Goal: Transaction & Acquisition: Purchase product/service

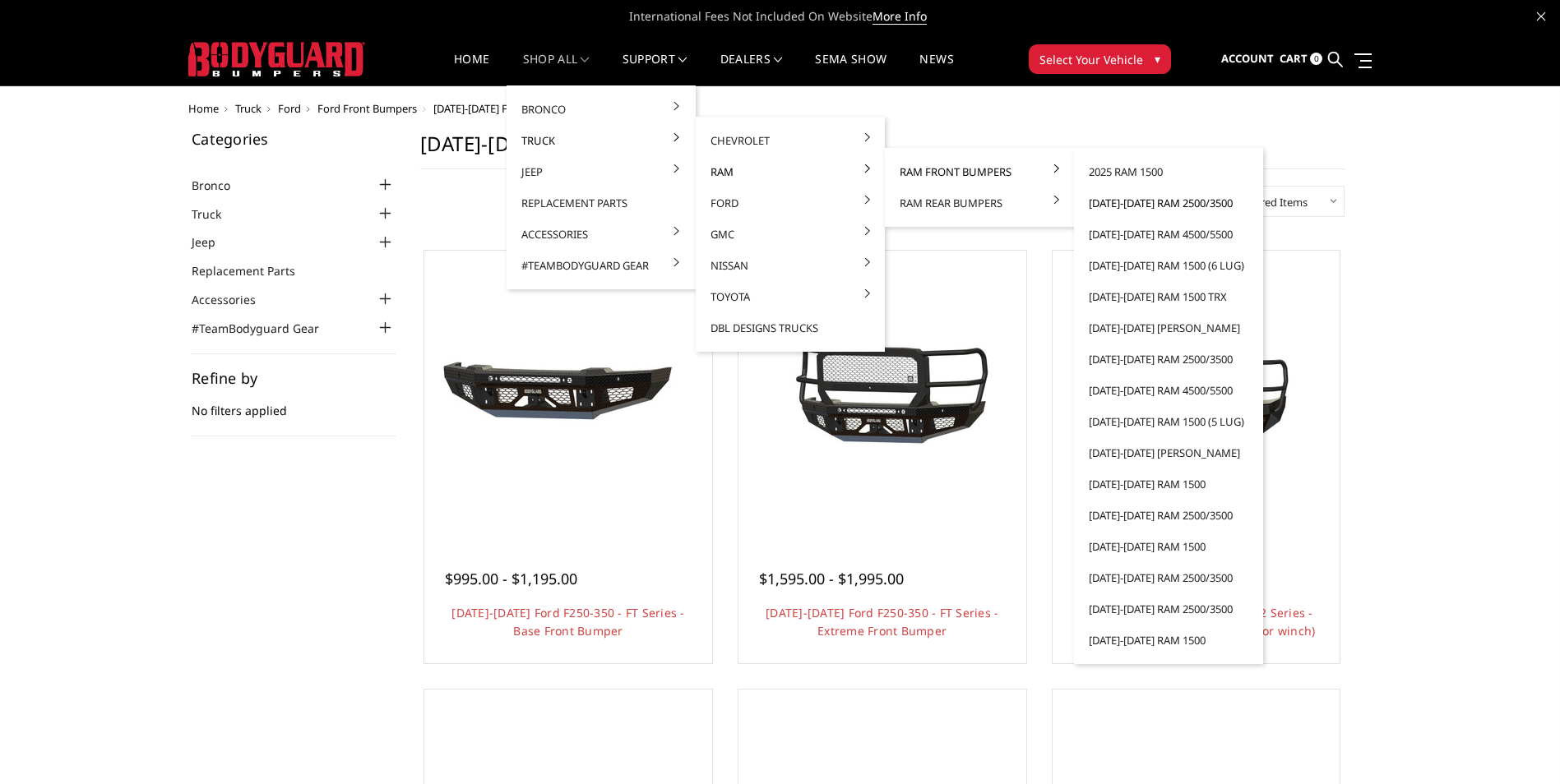
click at [1117, 199] on link "[DATE]-[DATE] Ram 2500/3500" at bounding box center [1168, 203] width 176 height 31
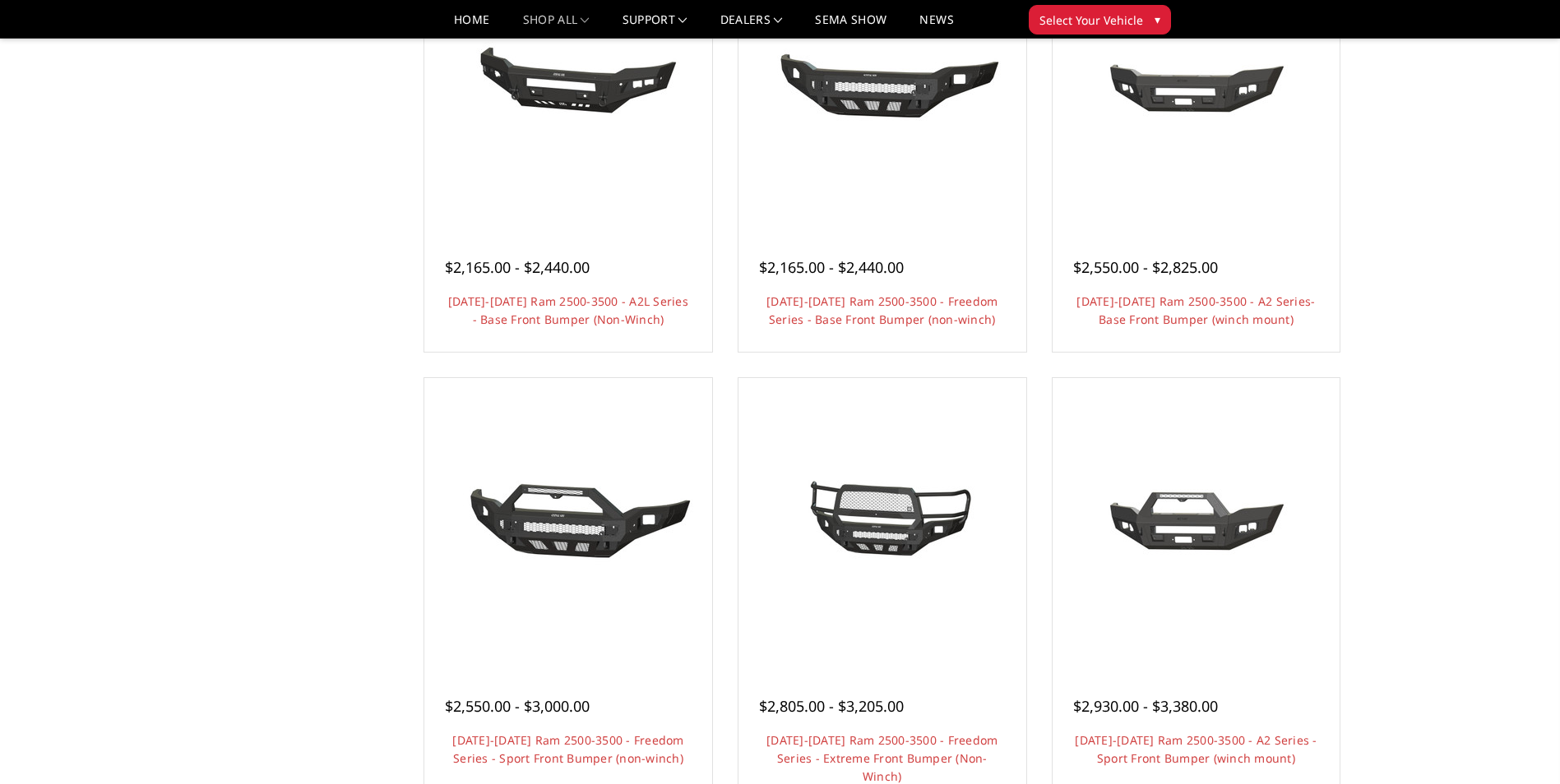
scroll to position [740, 0]
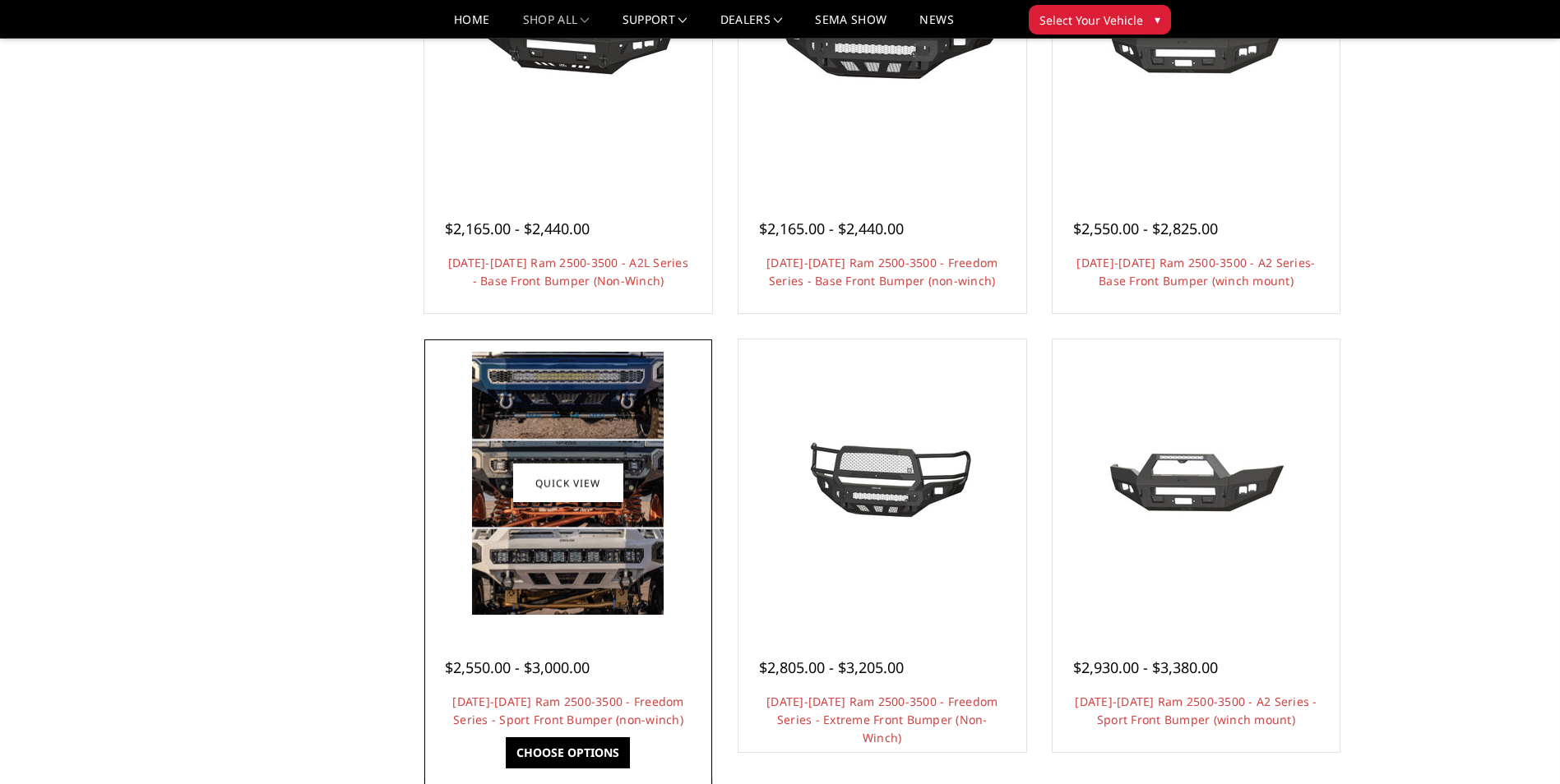
click at [559, 652] on div at bounding box center [568, 648] width 247 height 17
click at [619, 717] on link "[DATE]-[DATE] Ram 2500-3500 - Freedom Series - Sport Front Bumper (non-winch)" at bounding box center [567, 710] width 231 height 34
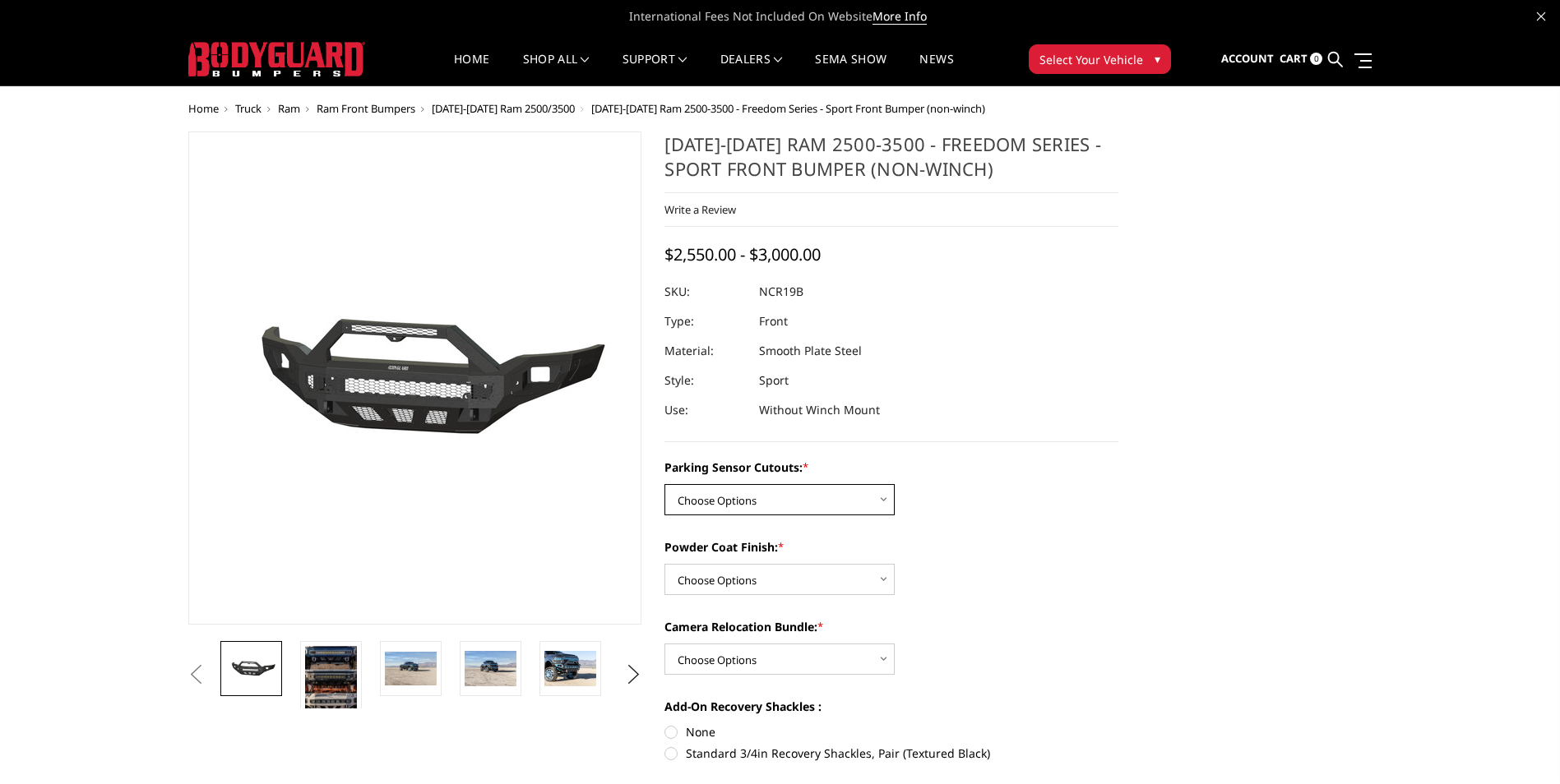
click at [828, 493] on select "Choose Options No - Without Parking Sensor Cutouts Yes - With Parking Sensor Cu…" at bounding box center [780, 499] width 230 height 31
select select "2713"
click at [665, 484] on select "Choose Options No - Without Parking Sensor Cutouts Yes - With Parking Sensor Cu…" at bounding box center [780, 499] width 230 height 31
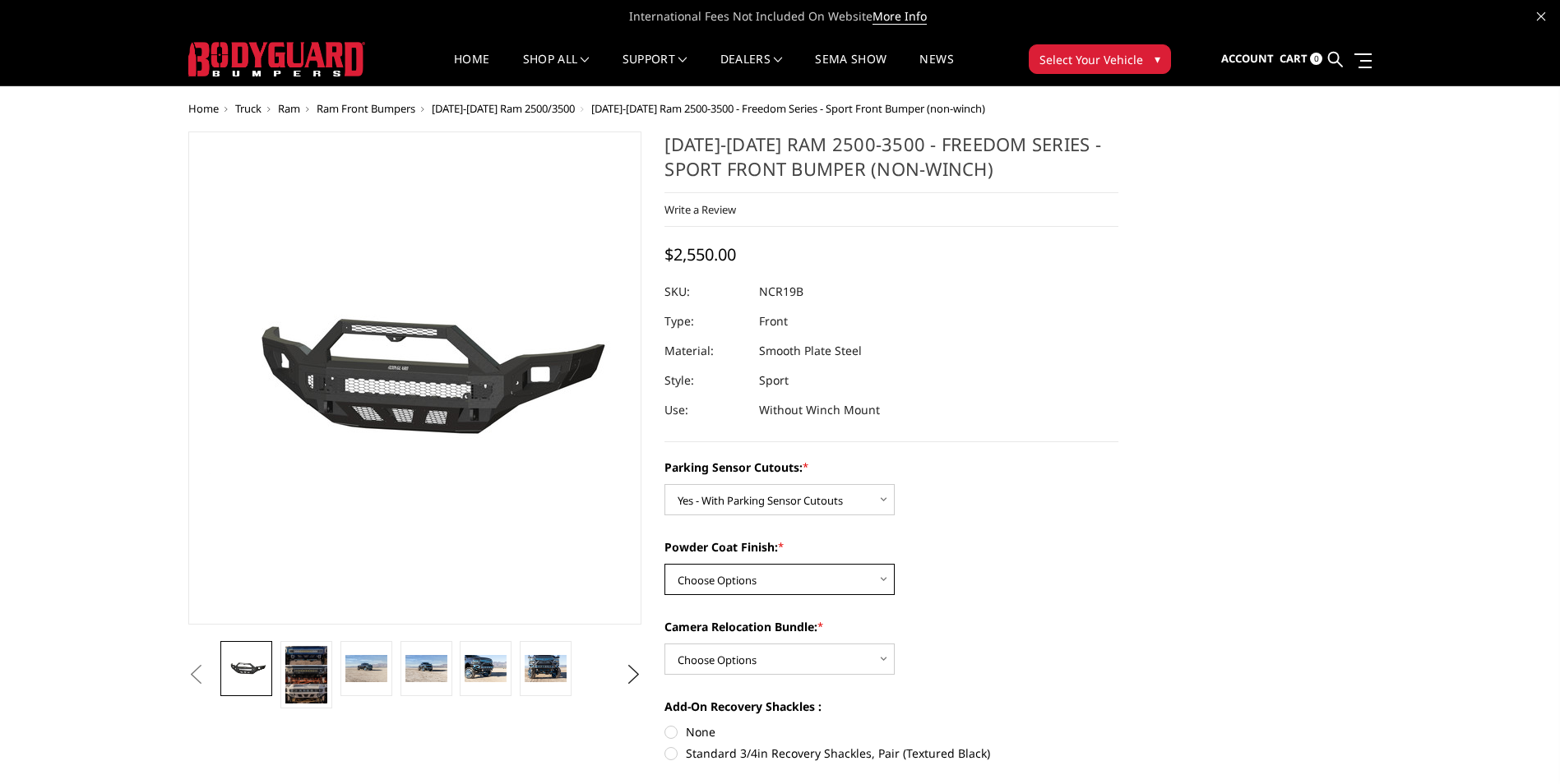
click at [744, 575] on select "Choose Options Bare Metal Texture Black Powder Coat" at bounding box center [780, 580] width 230 height 31
select select "2715"
click at [665, 564] on select "Choose Options Bare Metal Texture Black Powder Coat" at bounding box center [780, 580] width 230 height 31
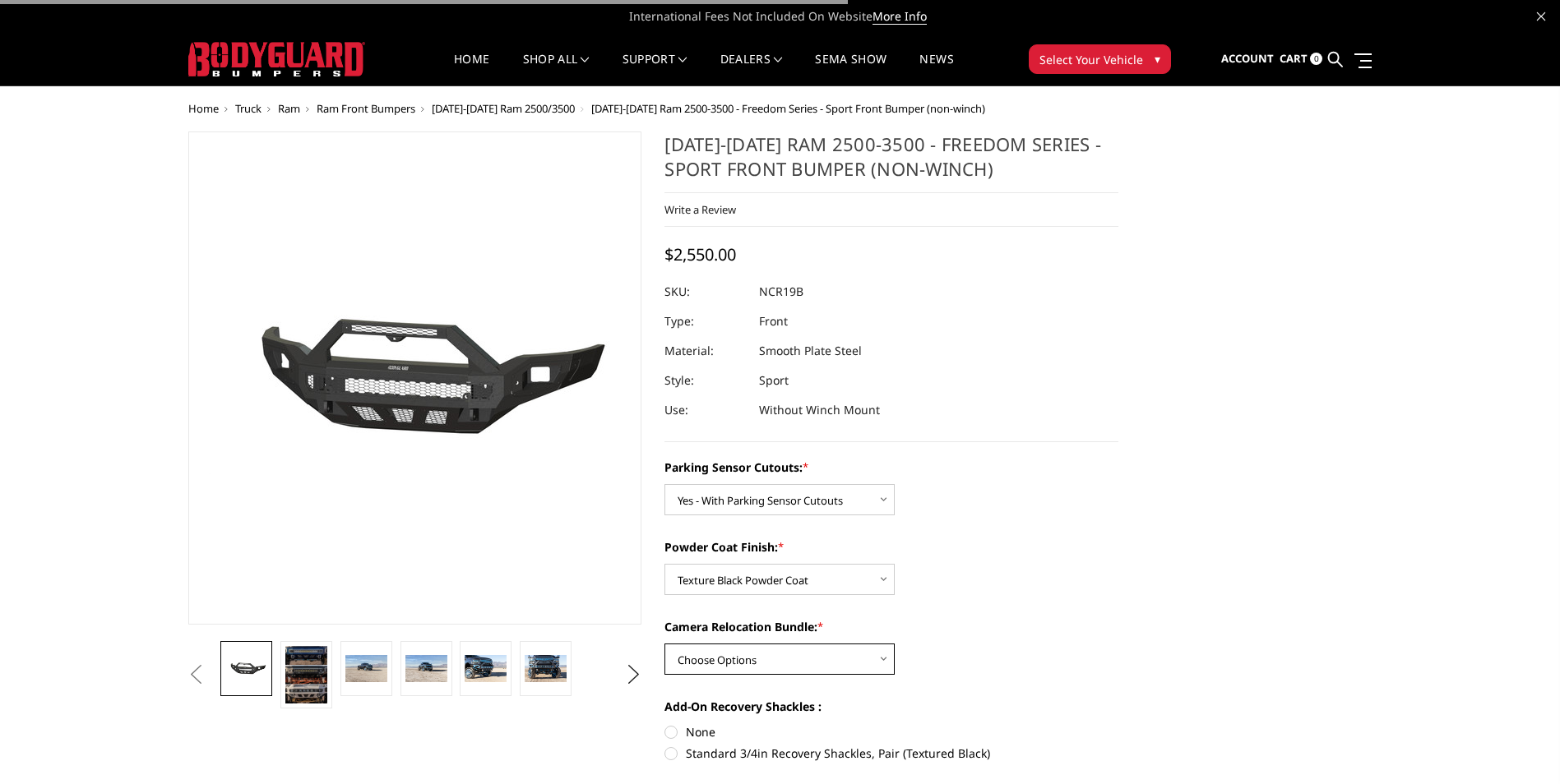
click at [722, 657] on select "Choose Options WITH Camera Relocation Bundle WITHOUT Camera Relocation Bundle" at bounding box center [780, 659] width 230 height 31
select select "2717"
click at [665, 644] on select "Choose Options WITH Camera Relocation Bundle WITHOUT Camera Relocation Bundle" at bounding box center [780, 659] width 230 height 31
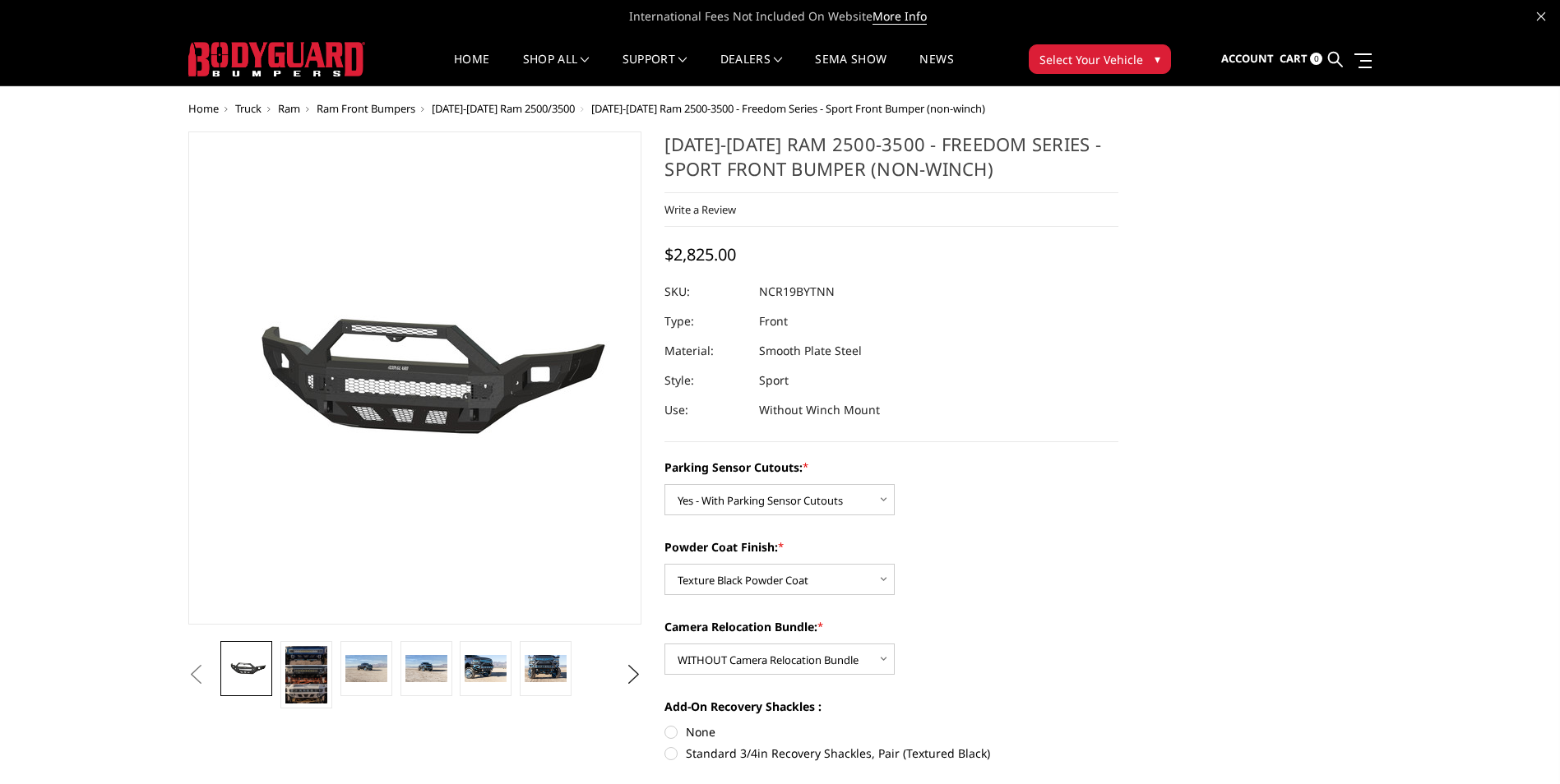
click at [1329, 56] on link at bounding box center [1335, 60] width 15 height 52
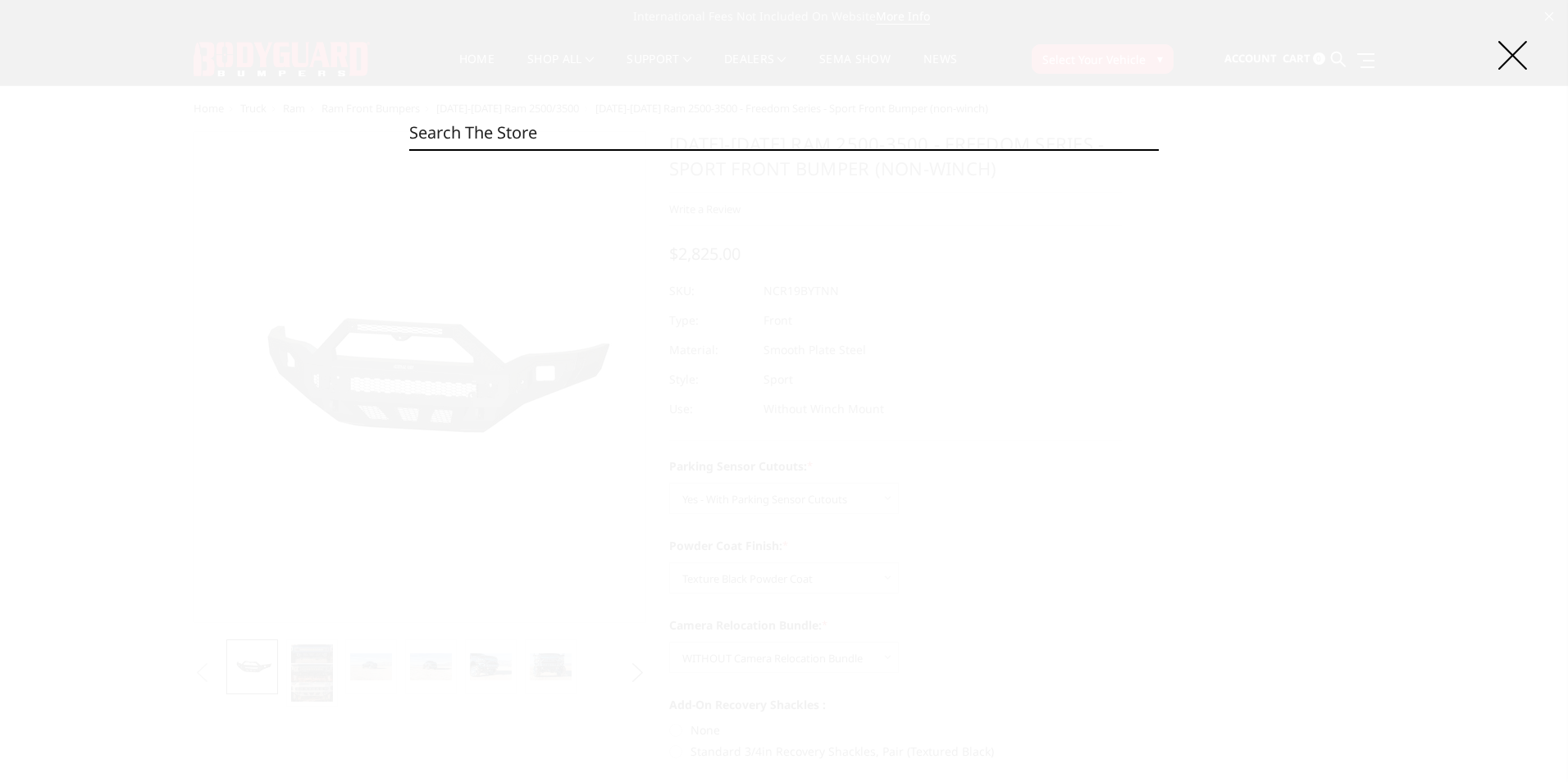
click at [435, 125] on input "Search" at bounding box center [784, 133] width 749 height 33
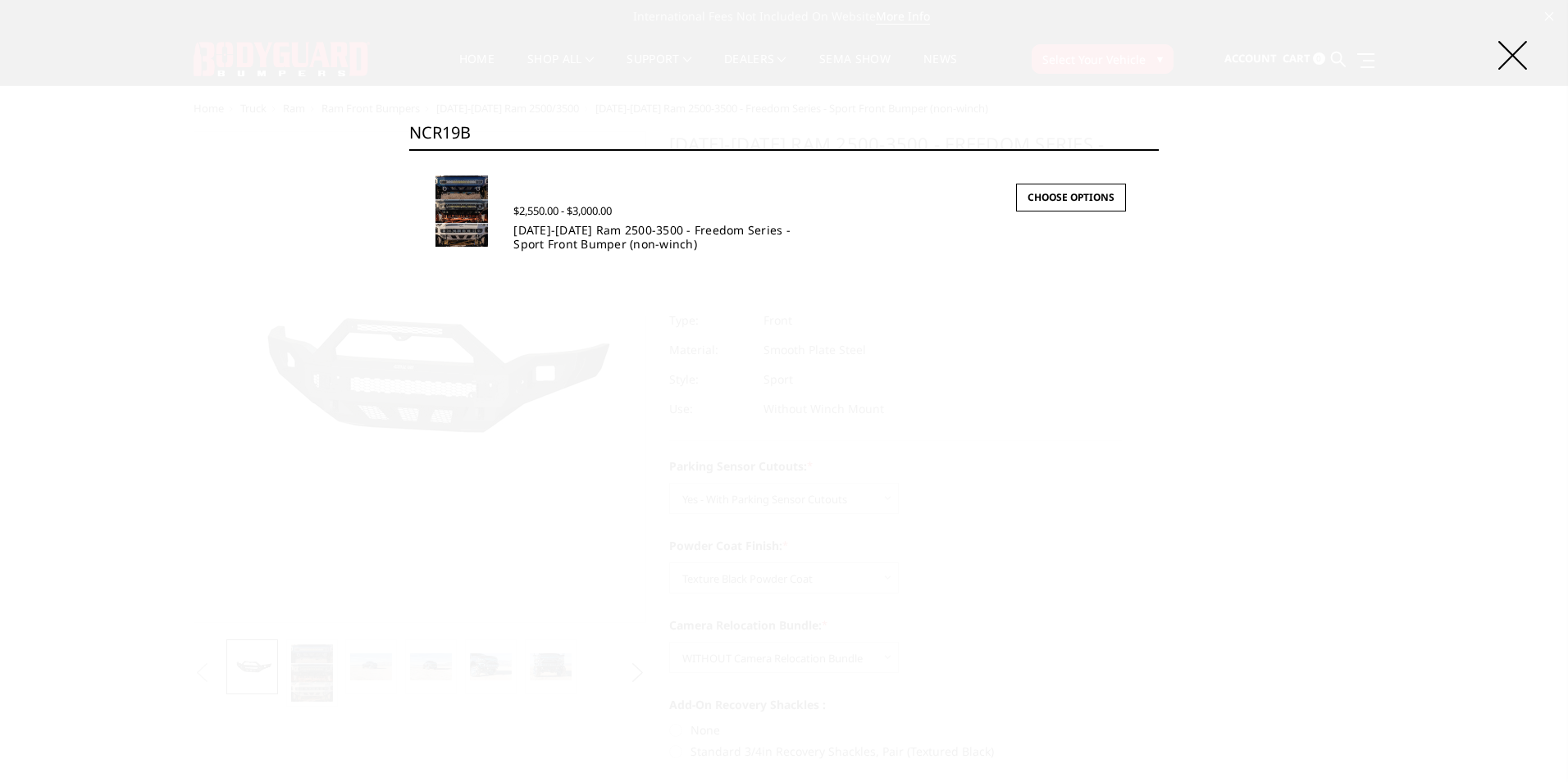
type input "NCR19B"
click at [652, 235] on link "2019-2025 Ram 2500-3500 - Freedom Series - Sport Front Bumper (non-winch)" at bounding box center [652, 236] width 277 height 29
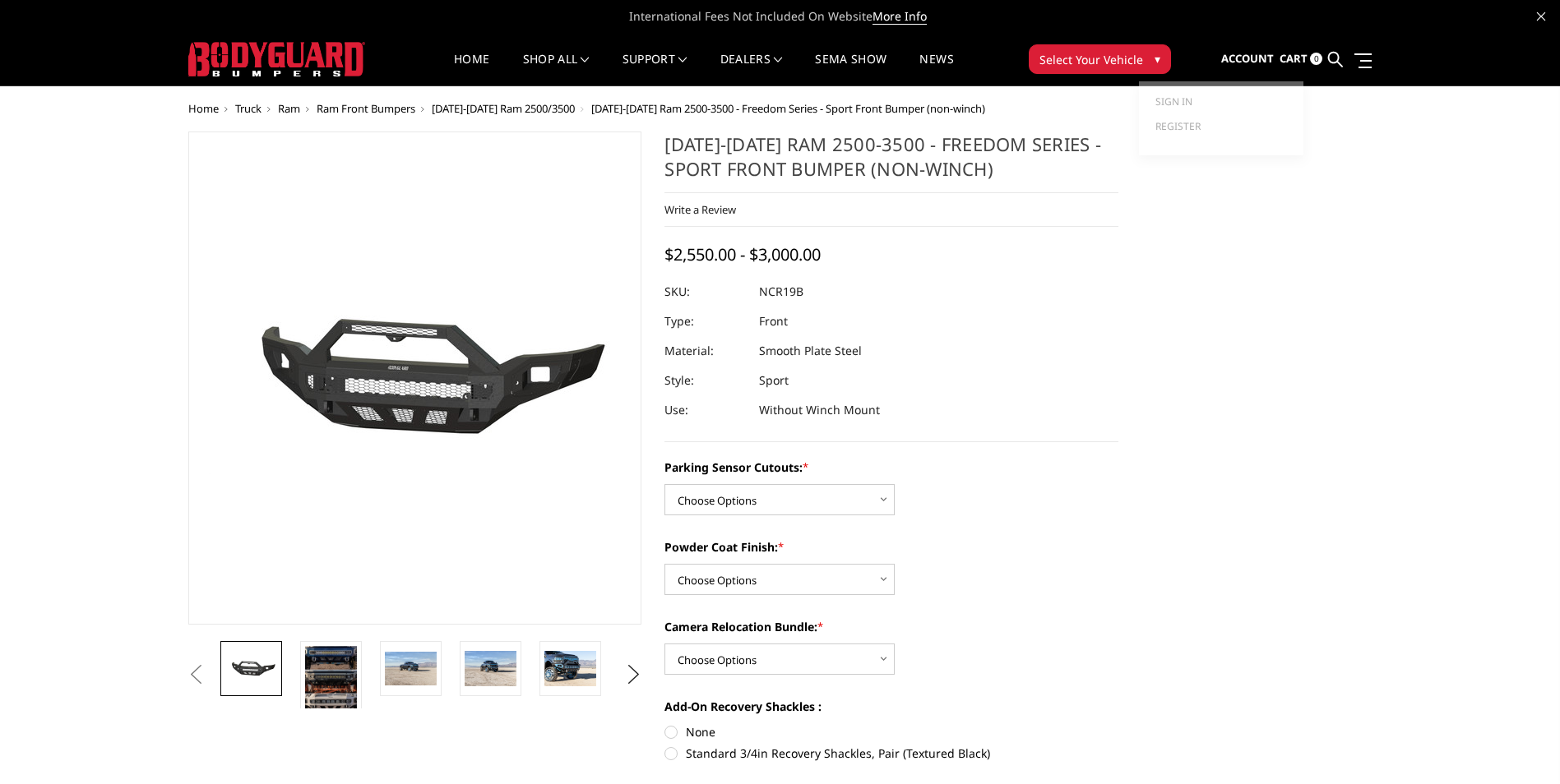
click at [1250, 55] on span "Account" at bounding box center [1247, 58] width 53 height 15
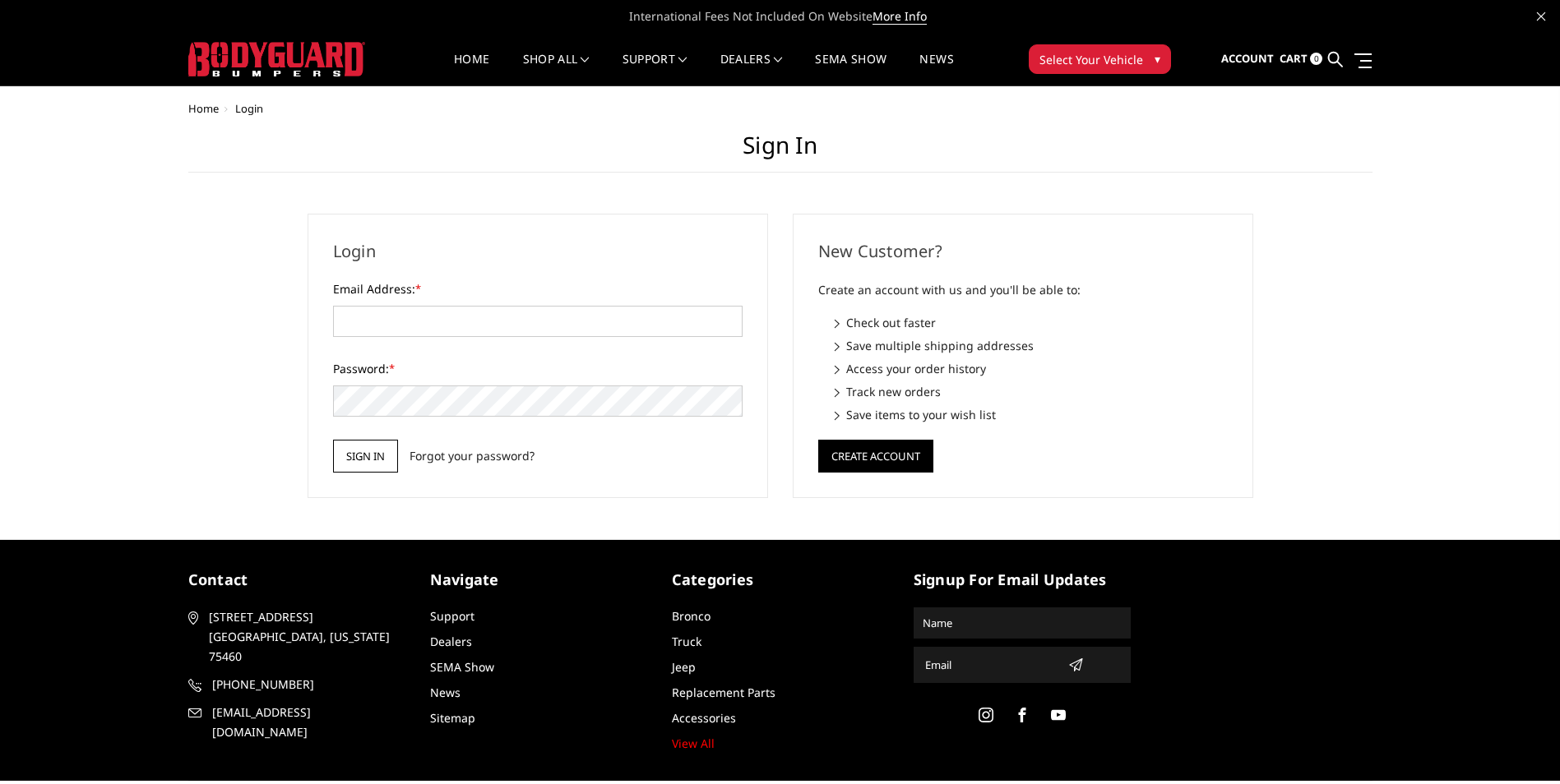
type input "[EMAIL_ADDRESS][DOMAIN_NAME]"
click at [370, 444] on input "Sign in" at bounding box center [365, 456] width 65 height 33
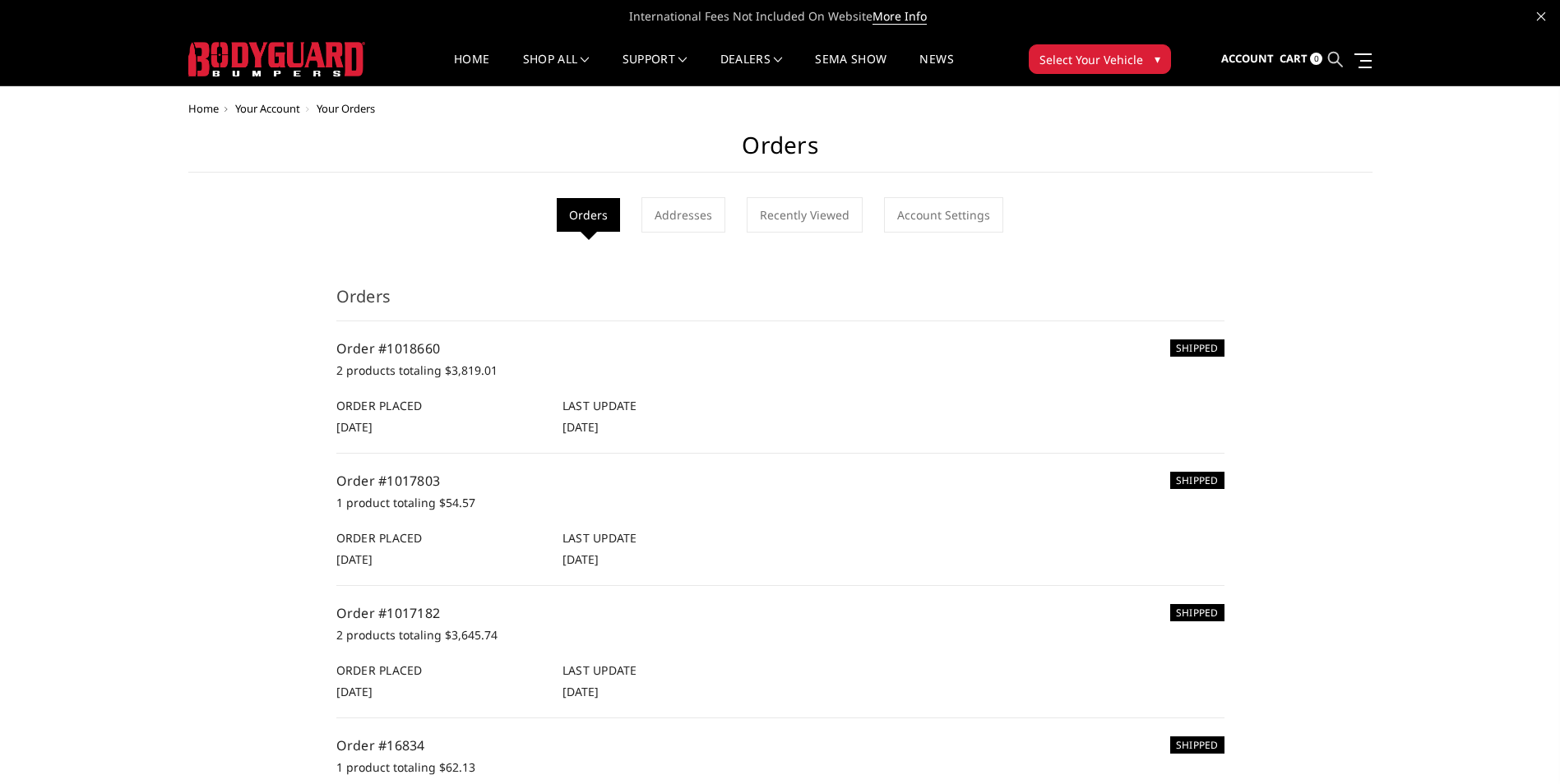
click at [1339, 56] on icon at bounding box center [1335, 59] width 15 height 15
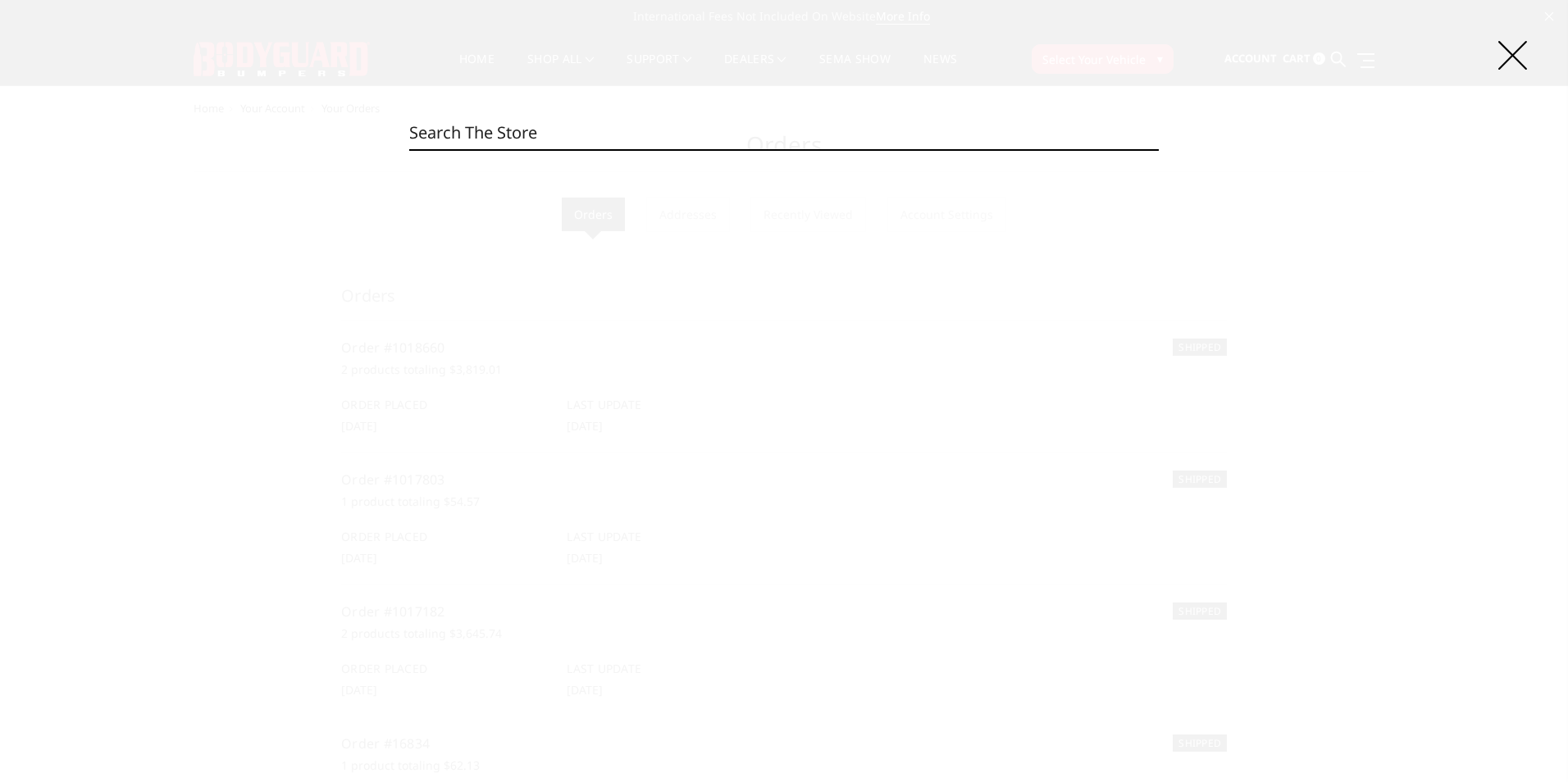
click at [435, 132] on input "Search" at bounding box center [784, 133] width 749 height 33
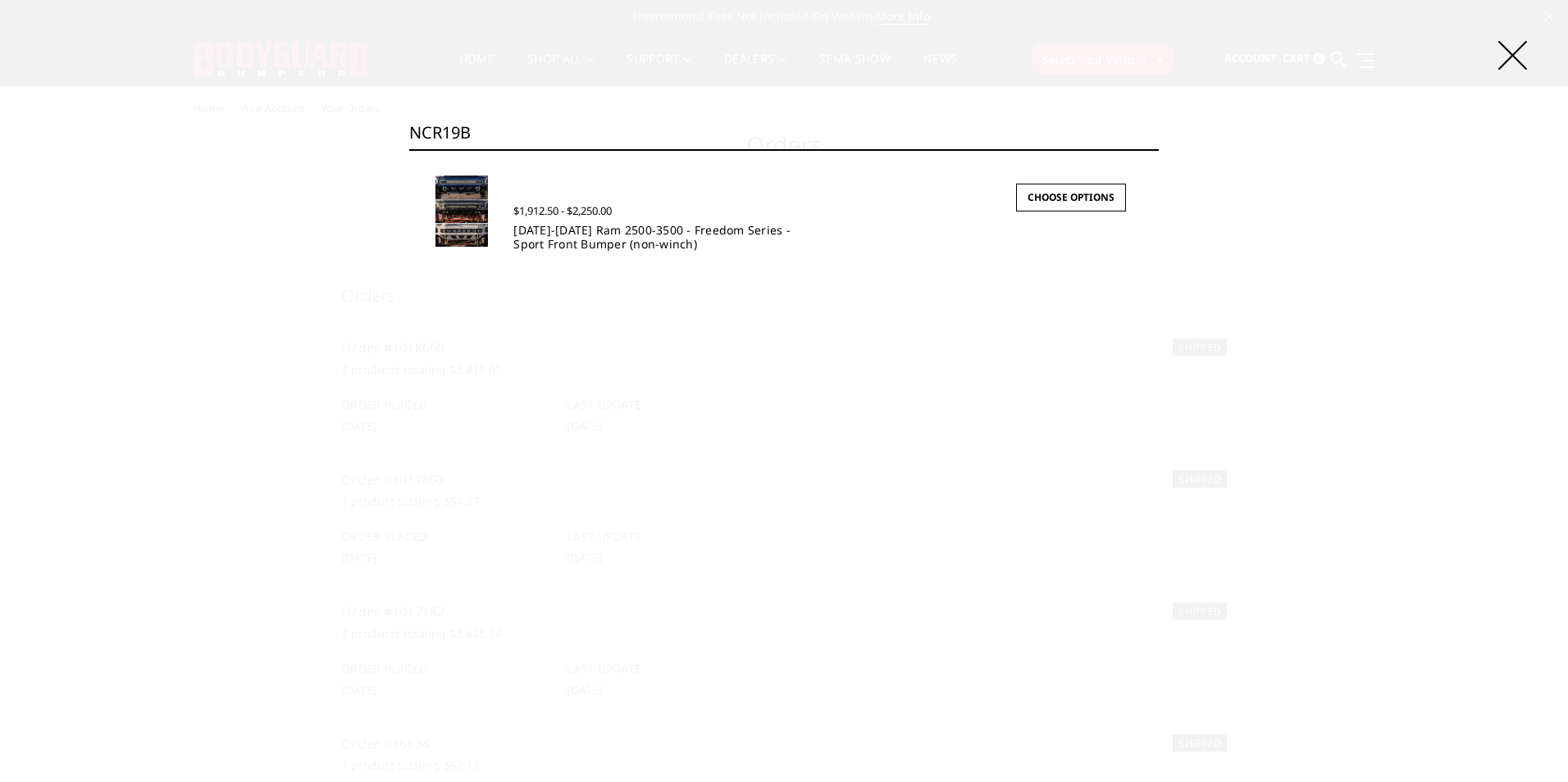
type input "NCR19B"
click at [713, 224] on link "2019-2025 Ram 2500-3500 - Freedom Series - Sport Front Bumper (non-winch)" at bounding box center [652, 236] width 277 height 29
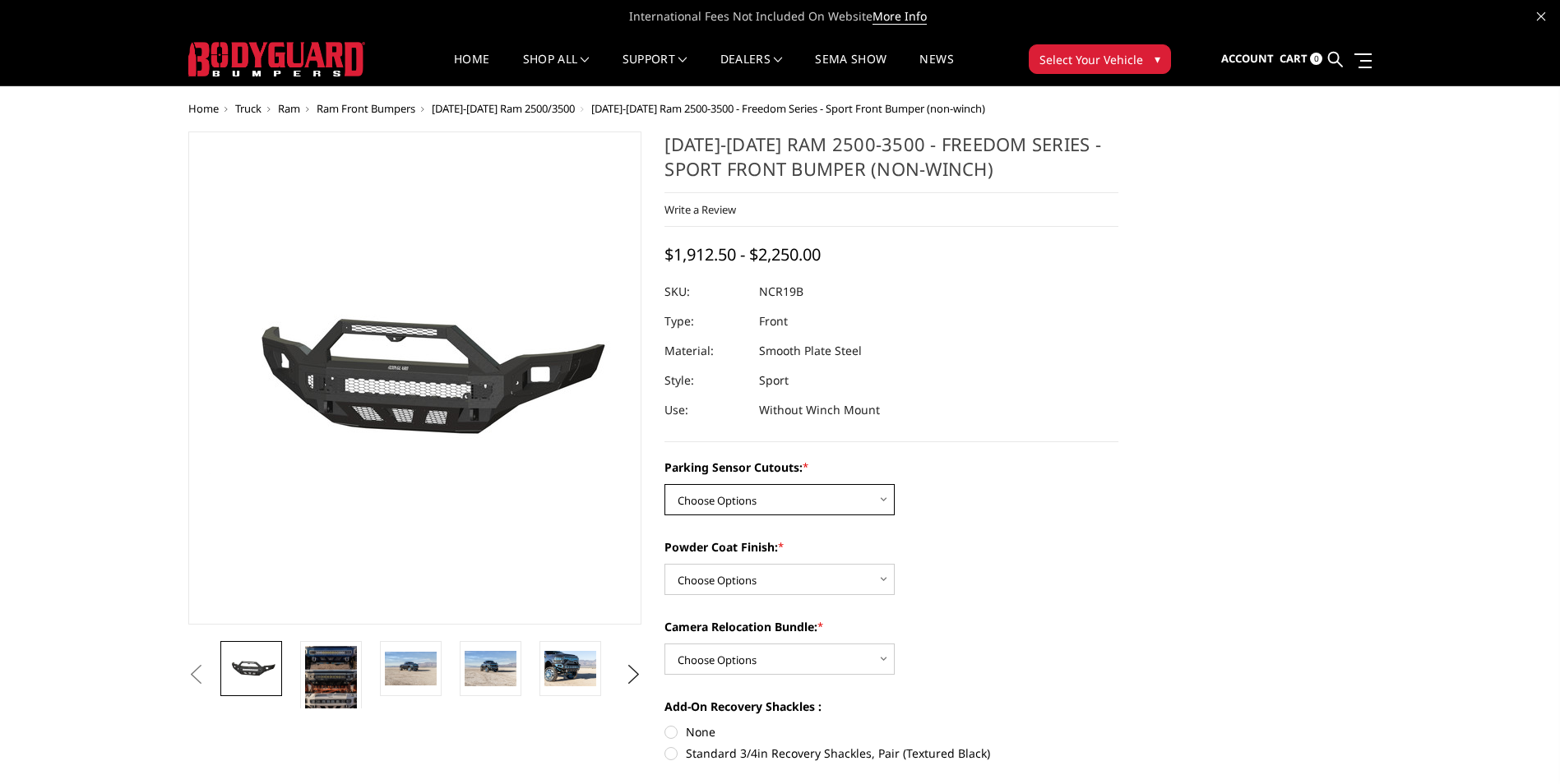
click at [750, 502] on select "Choose Options No - Without Parking Sensor Cutouts Yes - With Parking Sensor Cu…" at bounding box center [780, 499] width 230 height 31
select select "2713"
click at [665, 484] on select "Choose Options No - Without Parking Sensor Cutouts Yes - With Parking Sensor Cu…" at bounding box center [780, 499] width 230 height 31
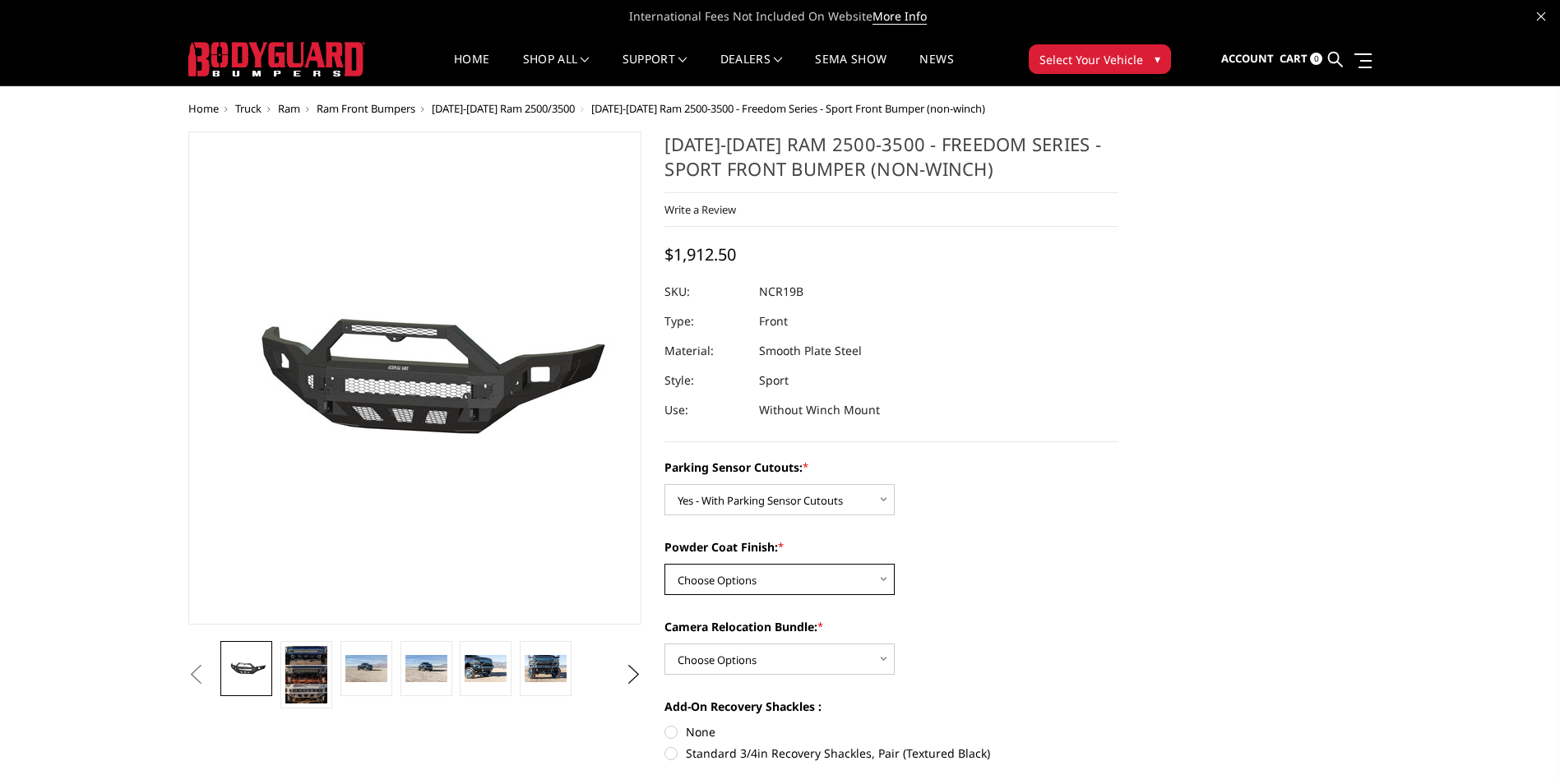
click at [732, 574] on select "Choose Options Bare Metal Texture Black Powder Coat" at bounding box center [780, 580] width 230 height 31
select select "2715"
click at [665, 564] on select "Choose Options Bare Metal Texture Black Powder Coat" at bounding box center [780, 580] width 230 height 31
click at [727, 653] on select "Choose Options WITH Camera Relocation Bundle WITHOUT Camera Relocation Bundle" at bounding box center [780, 659] width 230 height 31
click at [1060, 601] on div "Parking Sensor Cutouts: * Choose Options No - Without Parking Sensor Cutouts Ye…" at bounding box center [892, 787] width 454 height 657
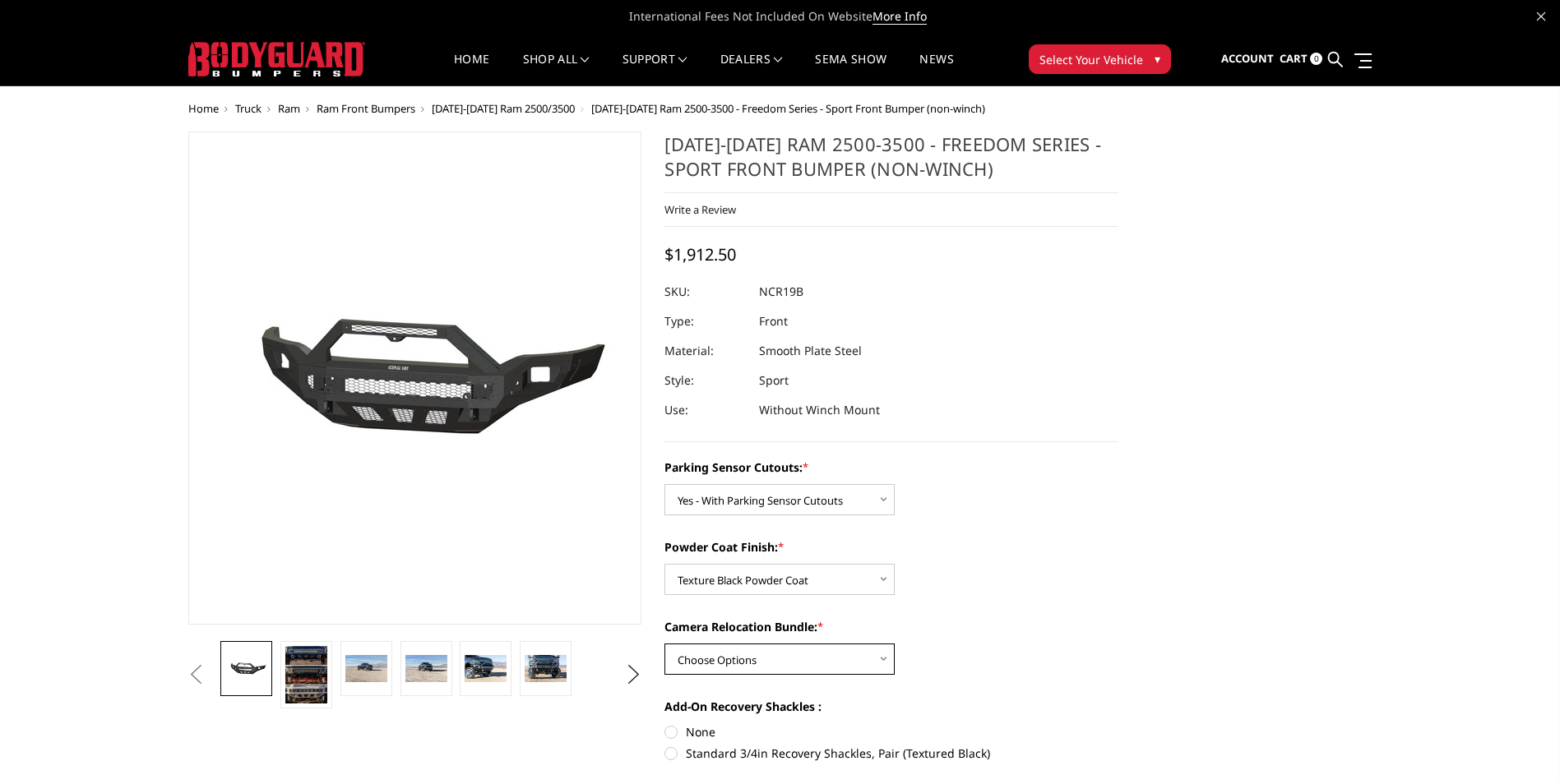
click at [799, 663] on select "Choose Options WITH Camera Relocation Bundle WITHOUT Camera Relocation Bundle" at bounding box center [780, 659] width 230 height 31
click at [665, 644] on select "Choose Options WITH Camera Relocation Bundle WITHOUT Camera Relocation Bundle" at bounding box center [780, 659] width 230 height 31
click at [776, 662] on select "Choose Options WITH Camera Relocation Bundle WITHOUT Camera Relocation Bundle" at bounding box center [780, 659] width 230 height 31
select select "2717"
click at [665, 644] on select "Choose Options WITH Camera Relocation Bundle WITHOUT Camera Relocation Bundle" at bounding box center [780, 659] width 230 height 31
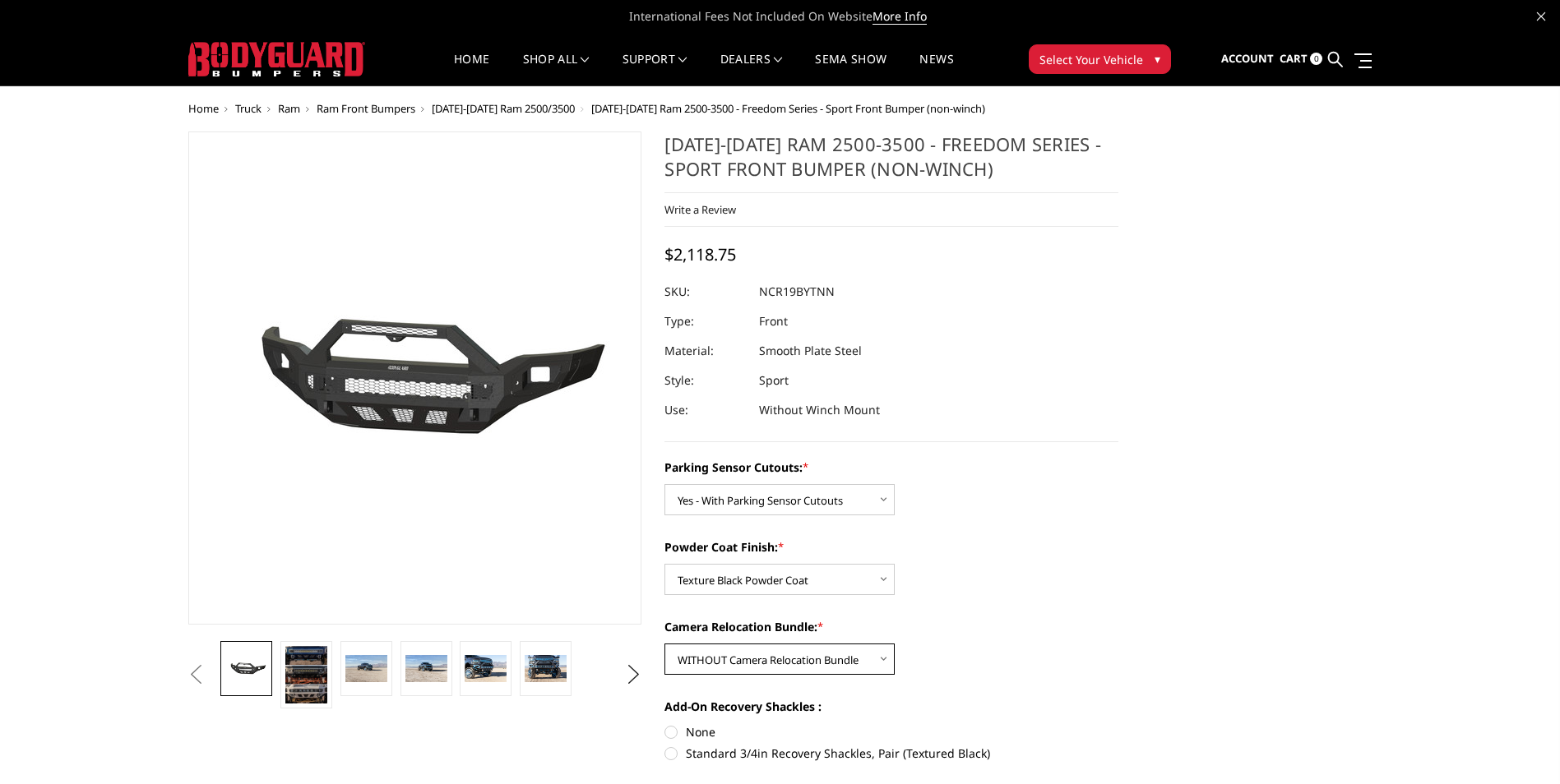
scroll to position [82, 0]
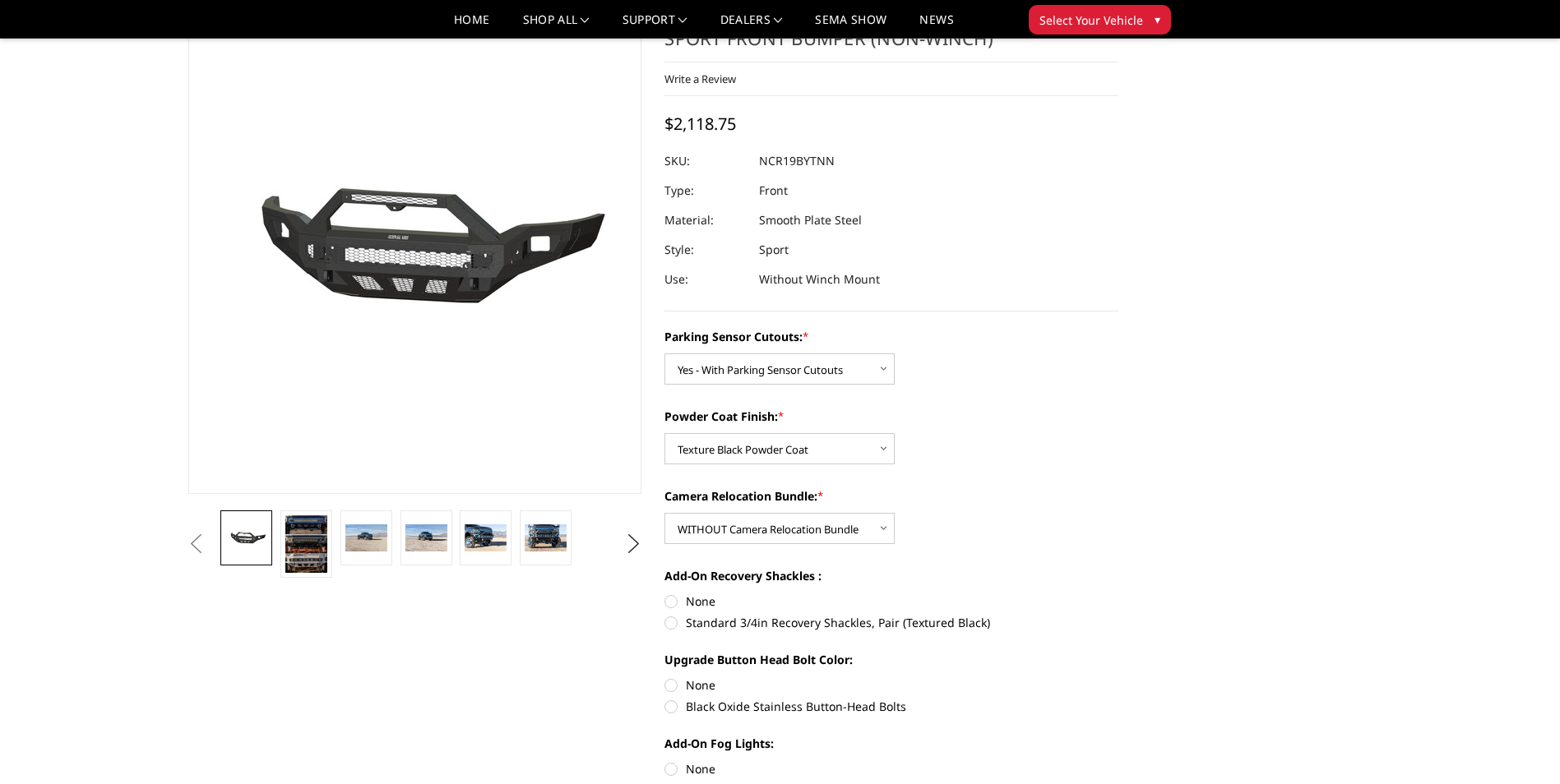
click at [974, 521] on div "Camera Relocation Bundle: * Choose Options WITH Camera Relocation Bundle WITHOU…" at bounding box center [892, 516] width 454 height 57
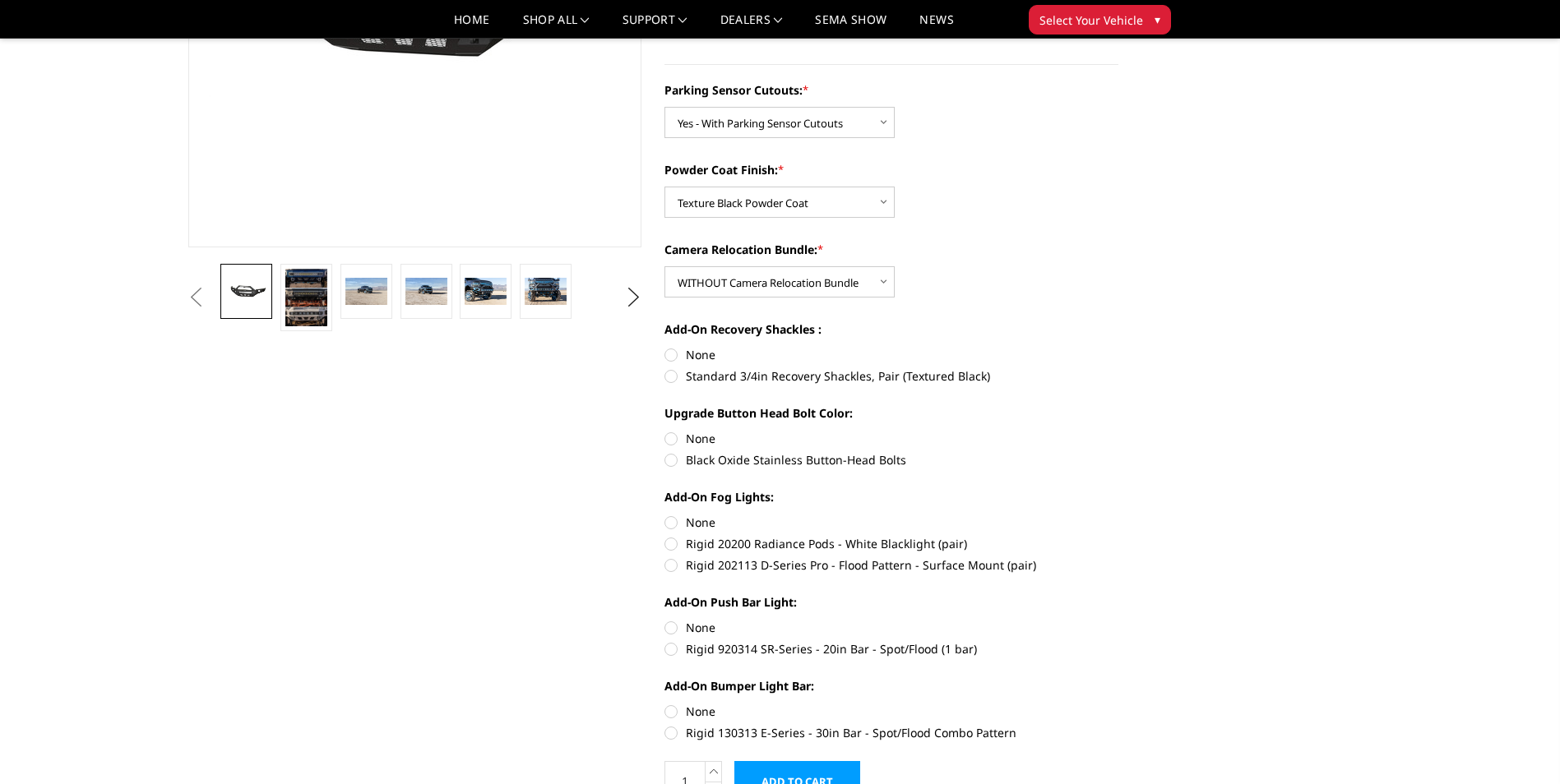
scroll to position [0, 0]
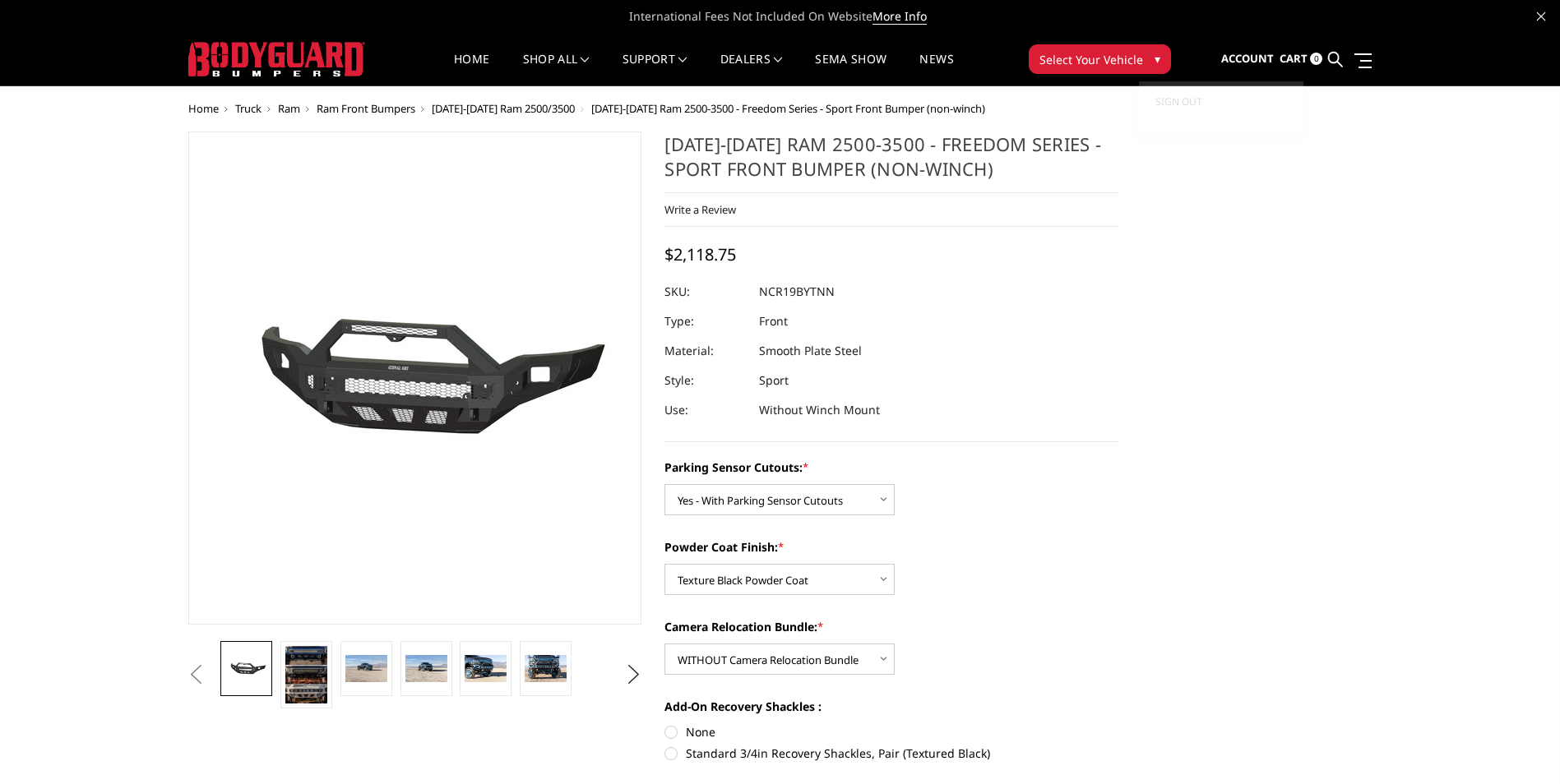
click at [1183, 100] on span "Sign out" at bounding box center [1179, 101] width 47 height 14
click at [1182, 100] on span "Sign out" at bounding box center [1179, 101] width 47 height 14
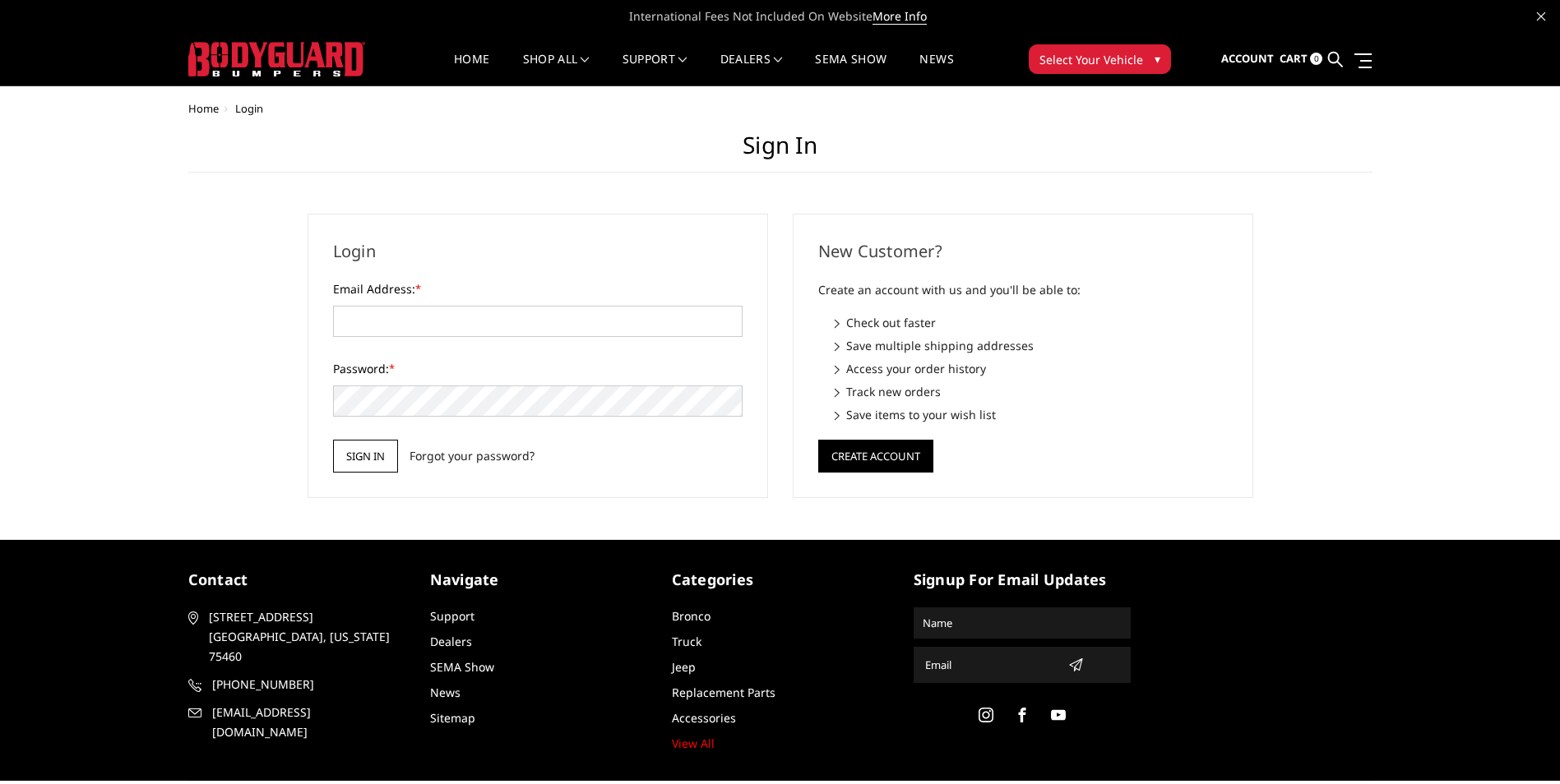
type input "[EMAIL_ADDRESS][DOMAIN_NAME]"
drag, startPoint x: 364, startPoint y: 459, endPoint x: 447, endPoint y: 466, distance: 83.3
click at [364, 459] on input "Sign in" at bounding box center [365, 456] width 65 height 33
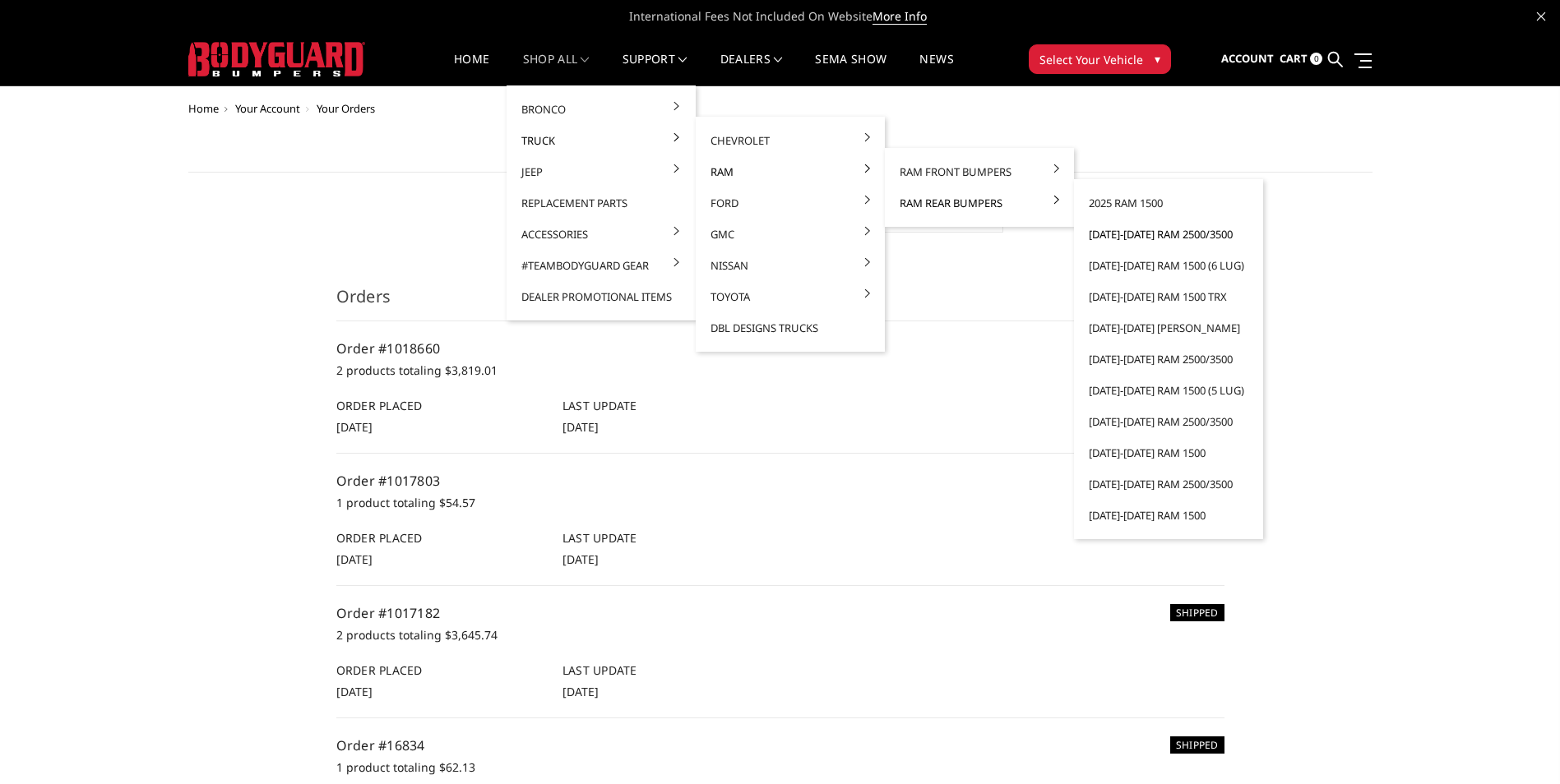
click at [1099, 235] on link "[DATE]-[DATE] Ram 2500/3500" at bounding box center [1168, 235] width 176 height 31
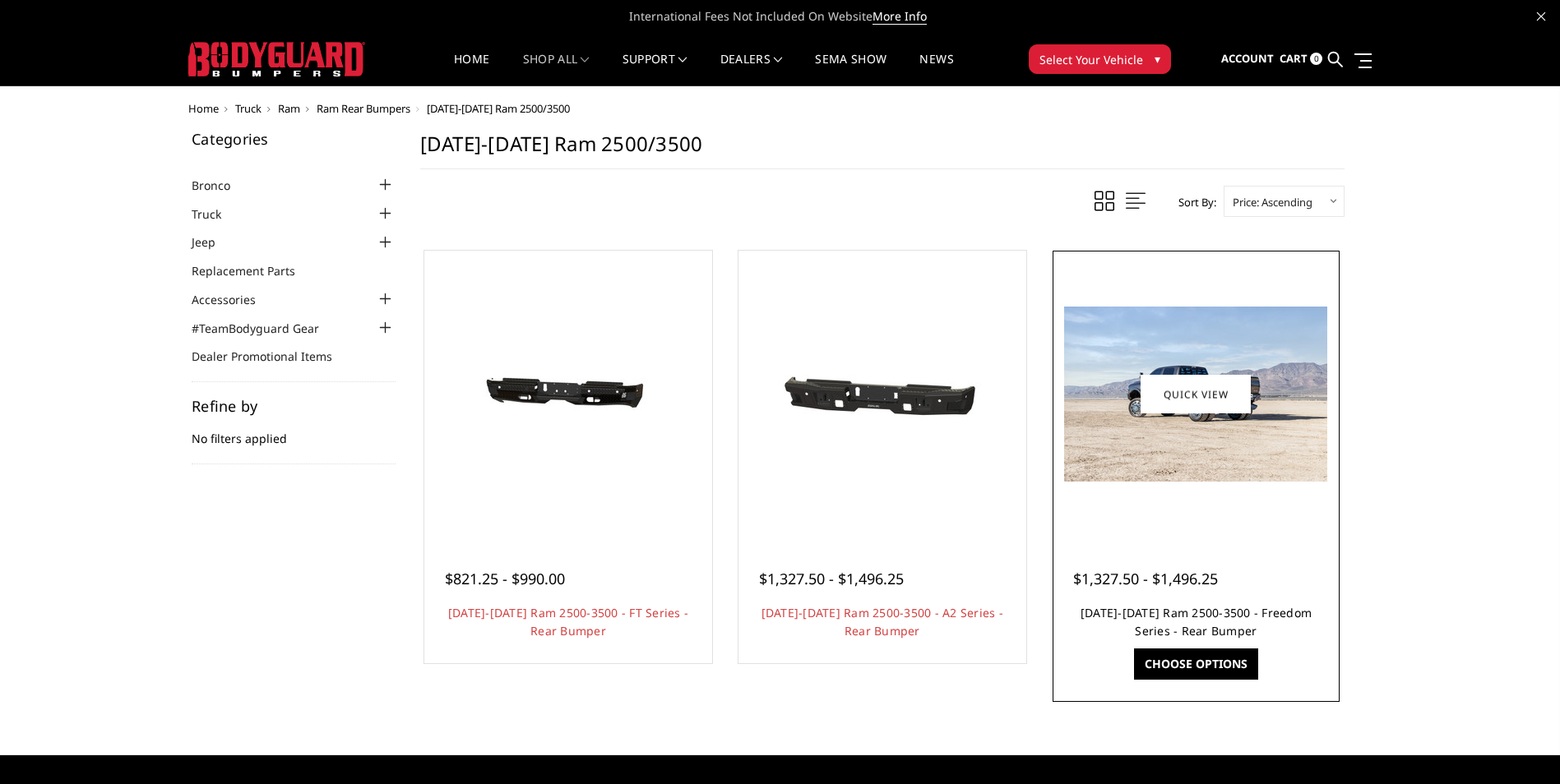
click at [1280, 612] on link "[DATE]-[DATE] Ram 2500-3500 - Freedom Series - Rear Bumper" at bounding box center [1196, 621] width 231 height 34
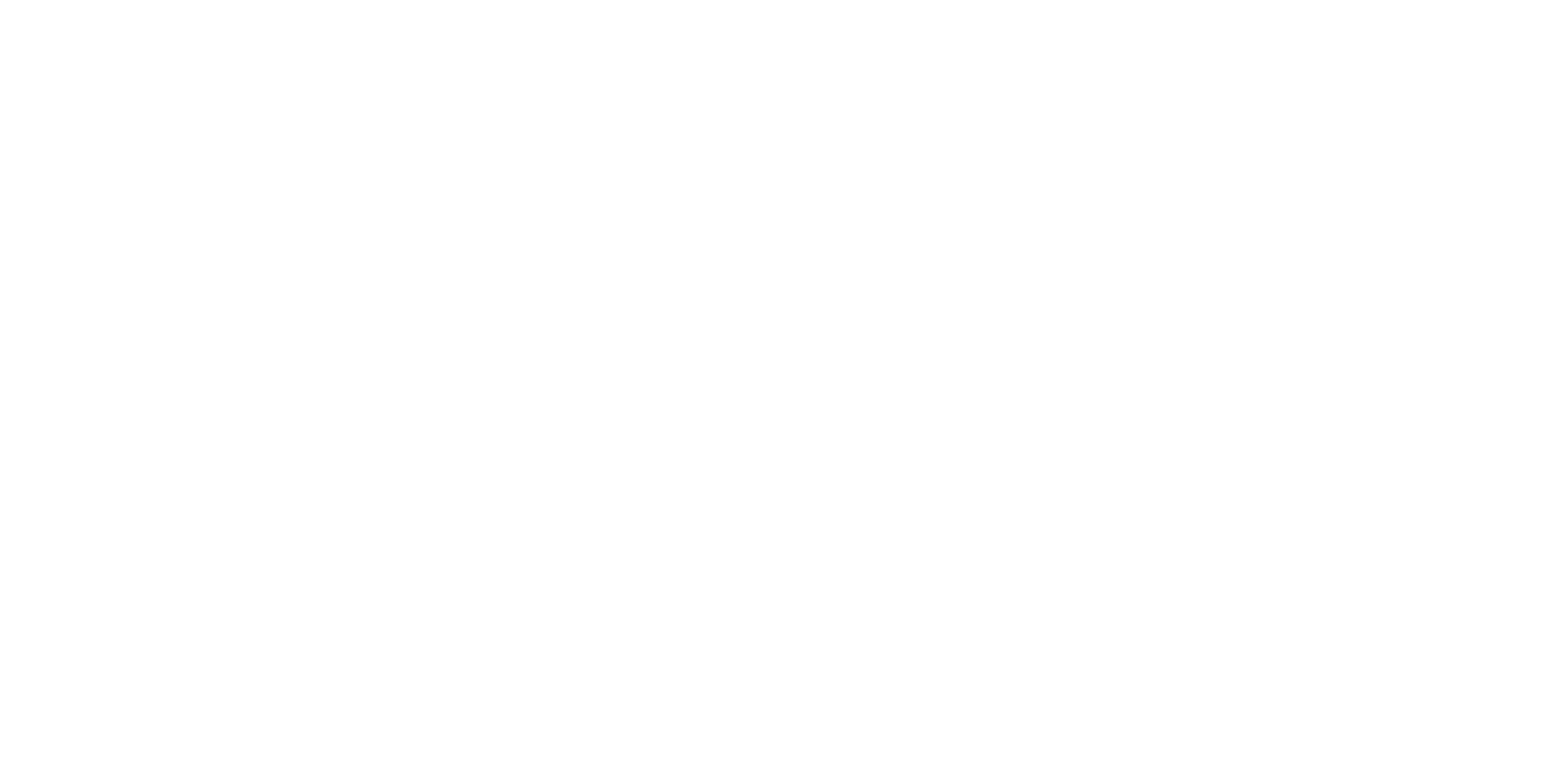
click at [0, 0] on html at bounding box center [0, 0] width 0 height 0
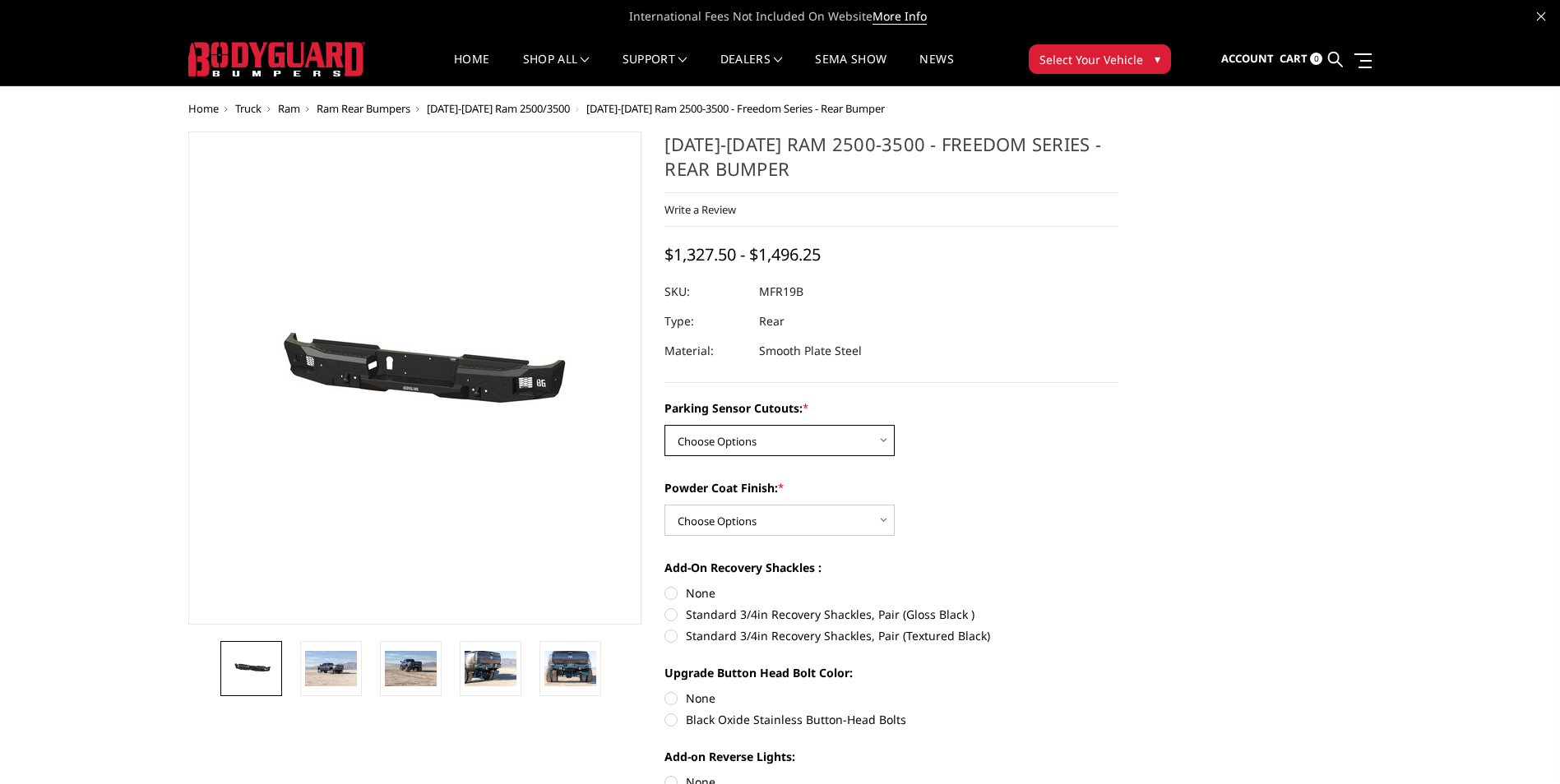
click at [796, 436] on select "Choose Options No - Without Parking Sensor Cutouts Yes - With Parking Sensor Cu…" at bounding box center [780, 440] width 230 height 31
select select "2709"
click at [665, 425] on select "Choose Options No - Without Parking Sensor Cutouts Yes - With Parking Sensor Cu…" at bounding box center [780, 440] width 230 height 31
click at [732, 514] on select "Choose Options Bare Metal Texture Black Powder Coat" at bounding box center [780, 520] width 230 height 31
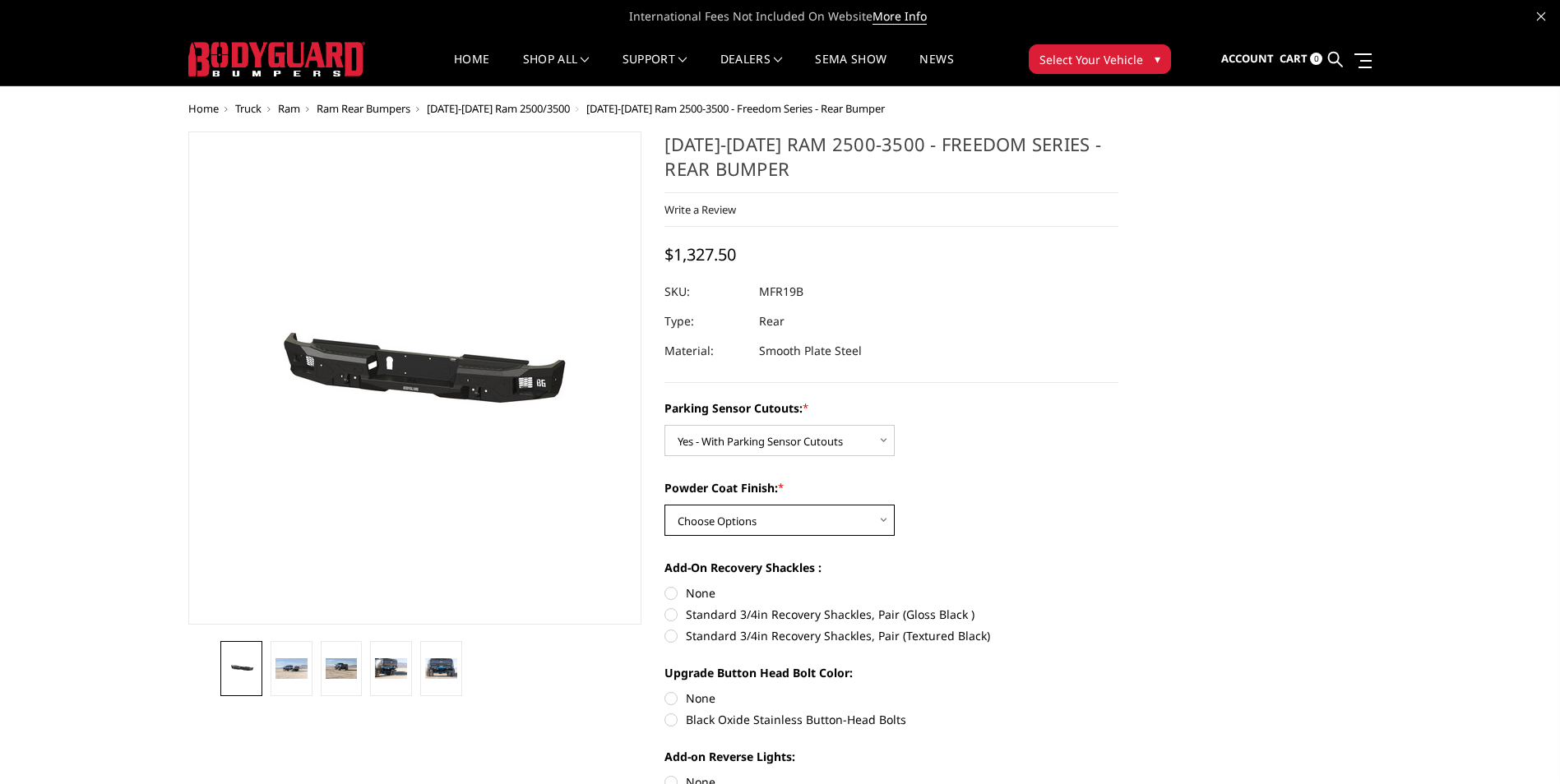
select select "2711"
click at [665, 504] on select "Choose Options Bare Metal Texture Black Powder Coat" at bounding box center [780, 520] width 230 height 31
click at [675, 594] on label "None" at bounding box center [892, 593] width 454 height 17
click at [665, 585] on input "None" at bounding box center [665, 584] width 1 height 1
radio input "true"
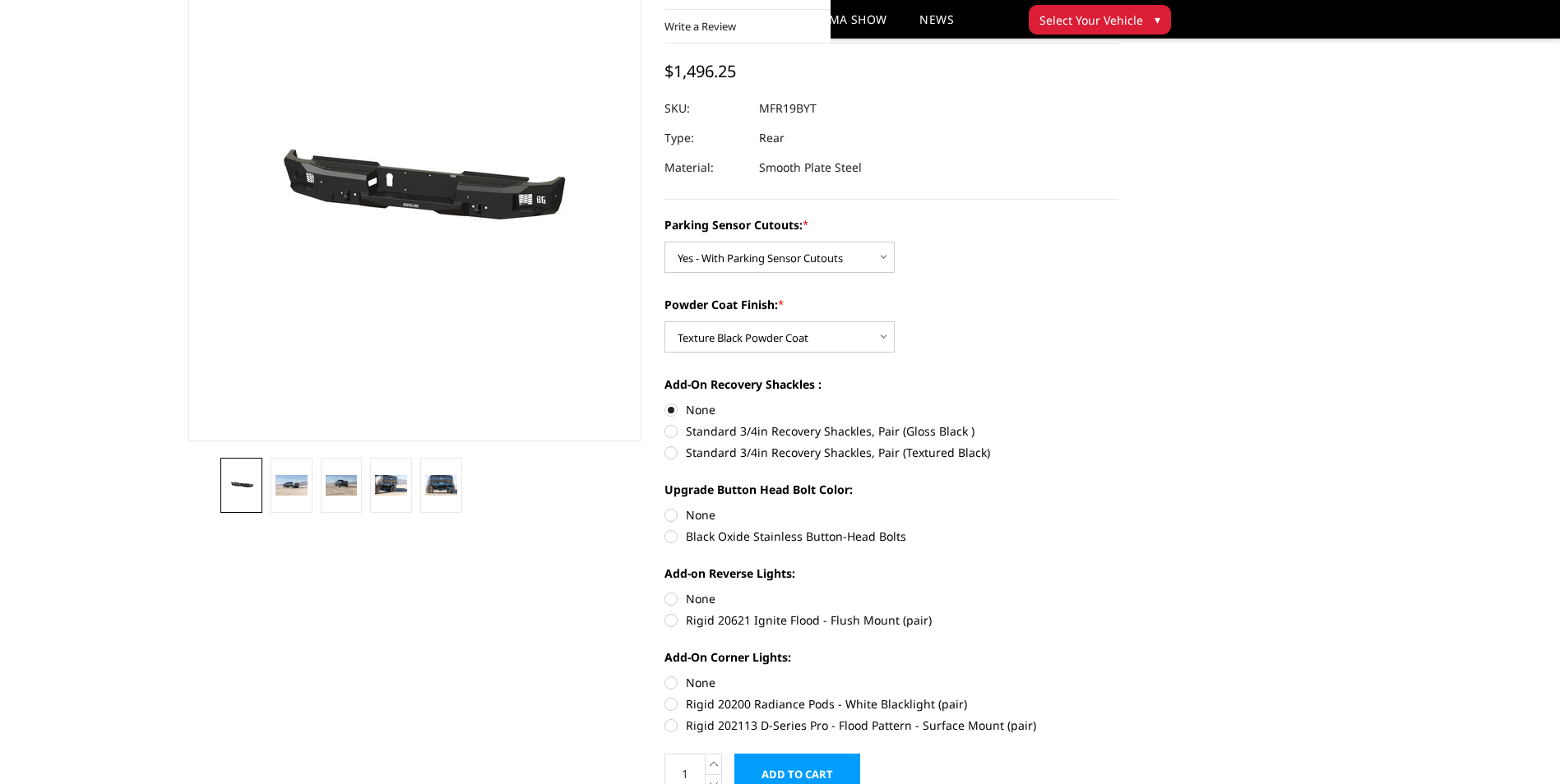
scroll to position [164, 0]
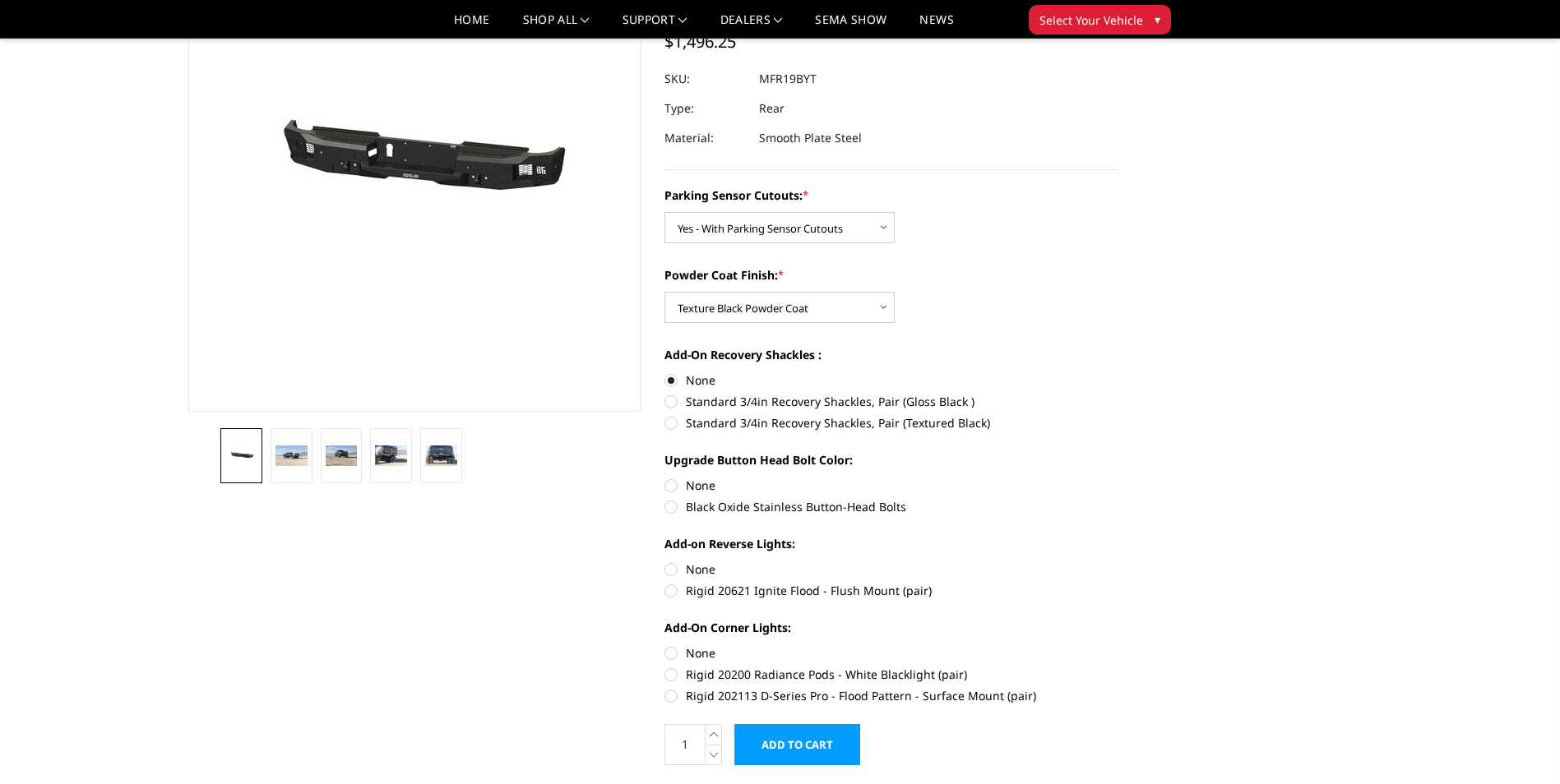
click at [672, 486] on label "None" at bounding box center [892, 485] width 454 height 17
click at [665, 478] on input "None" at bounding box center [665, 477] width 1 height 1
radio input "true"
click at [674, 590] on label "Rigid 20621 Ignite Flood - Flush Mount (pair)" at bounding box center [892, 591] width 454 height 17
click at [1118, 562] on input "Rigid 20621 Ignite Flood - Flush Mount (pair)" at bounding box center [1118, 561] width 1 height 1
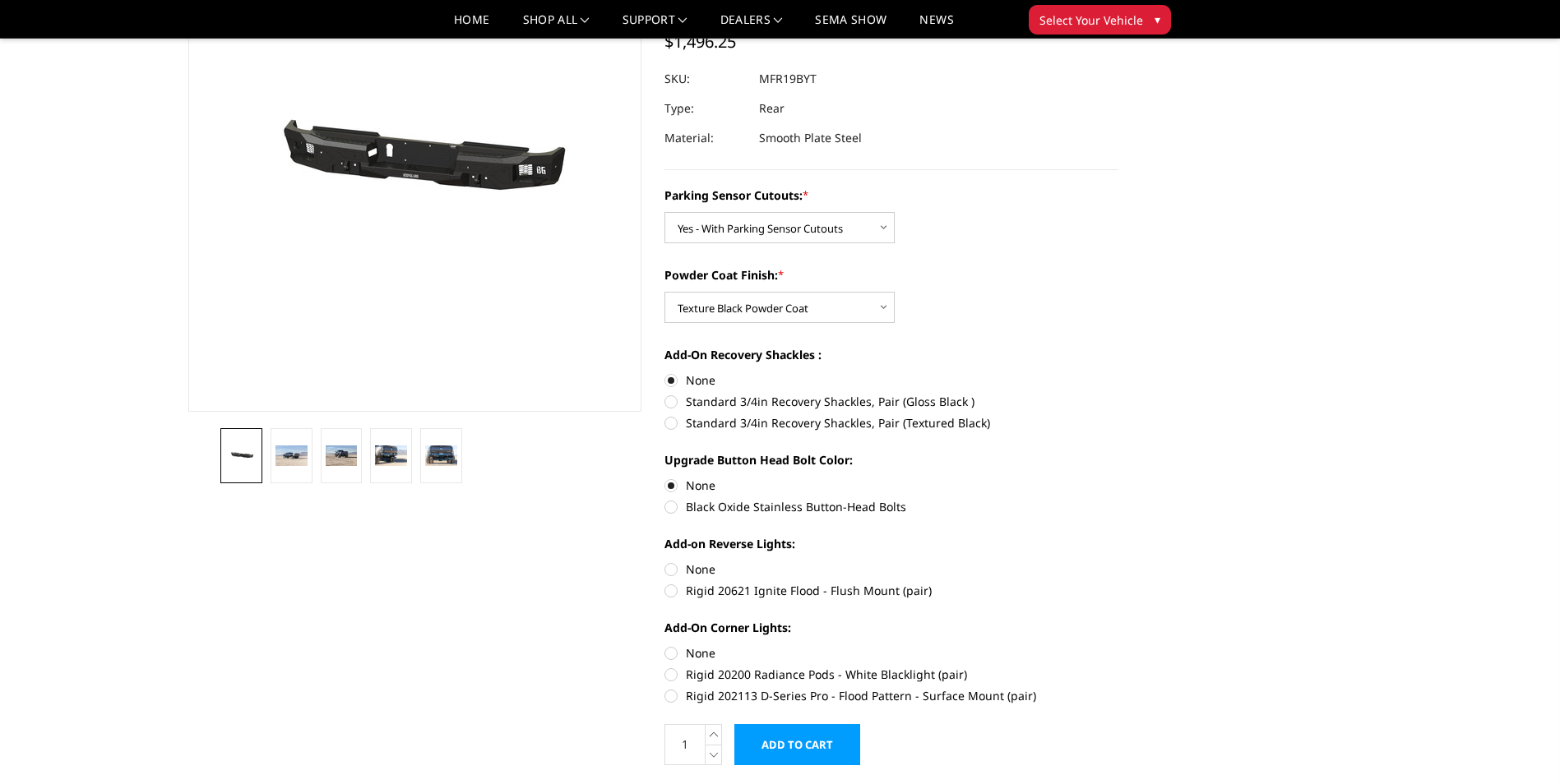
radio input "true"
click at [674, 590] on label "Rigid 20621 Ignite Flood - Flush Mount (pair)" at bounding box center [892, 591] width 454 height 17
click at [1118, 562] on input "Rigid 20621 Ignite Flood - Flush Mount (pair)" at bounding box center [1118, 561] width 1 height 1
click at [672, 591] on label "Rigid 20621 Ignite Flood - Flush Mount (pair)" at bounding box center [892, 591] width 454 height 17
click at [1118, 562] on input "Rigid 20621 Ignite Flood - Flush Mount (pair)" at bounding box center [1118, 561] width 1 height 1
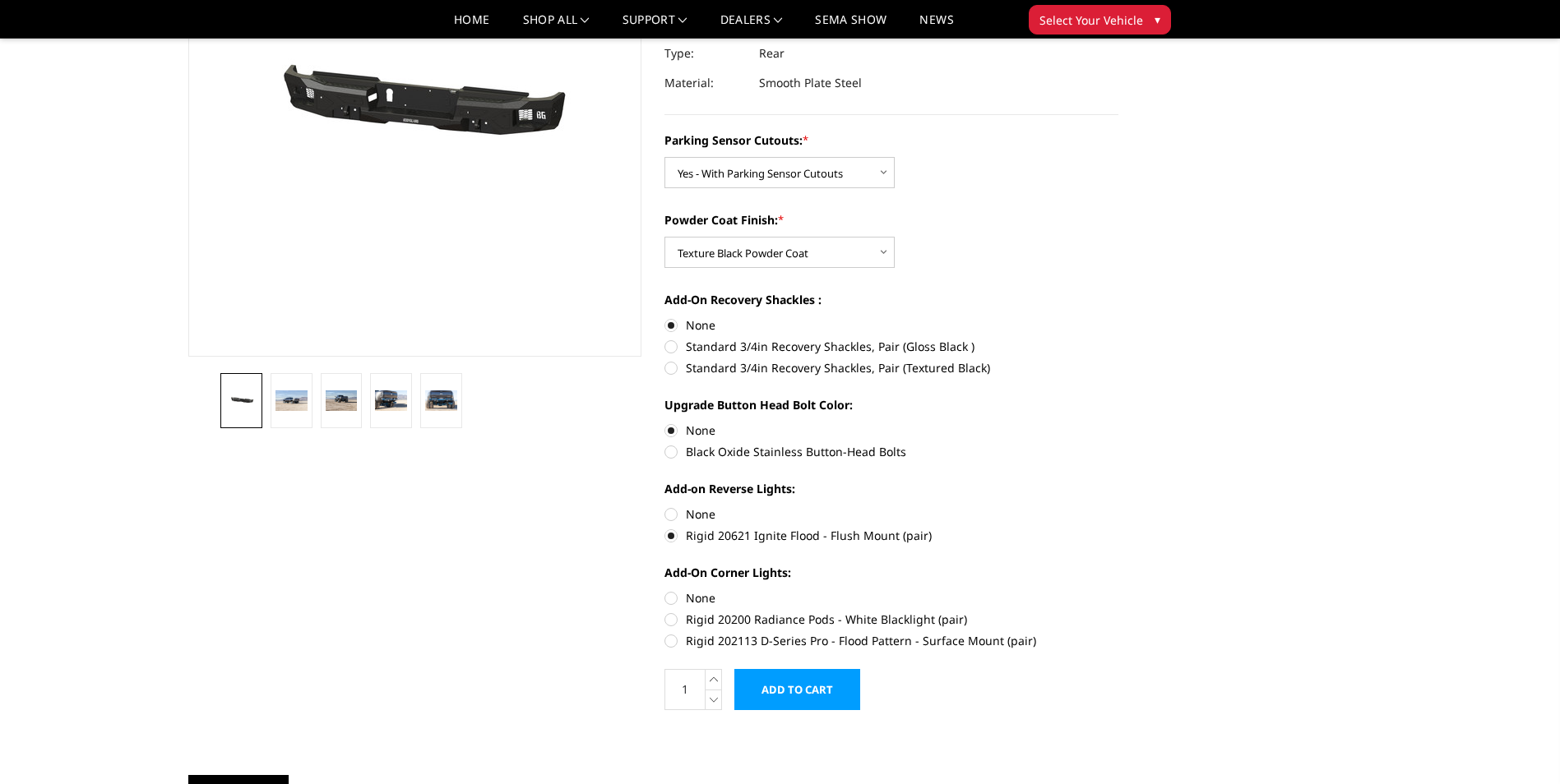
scroll to position [247, 0]
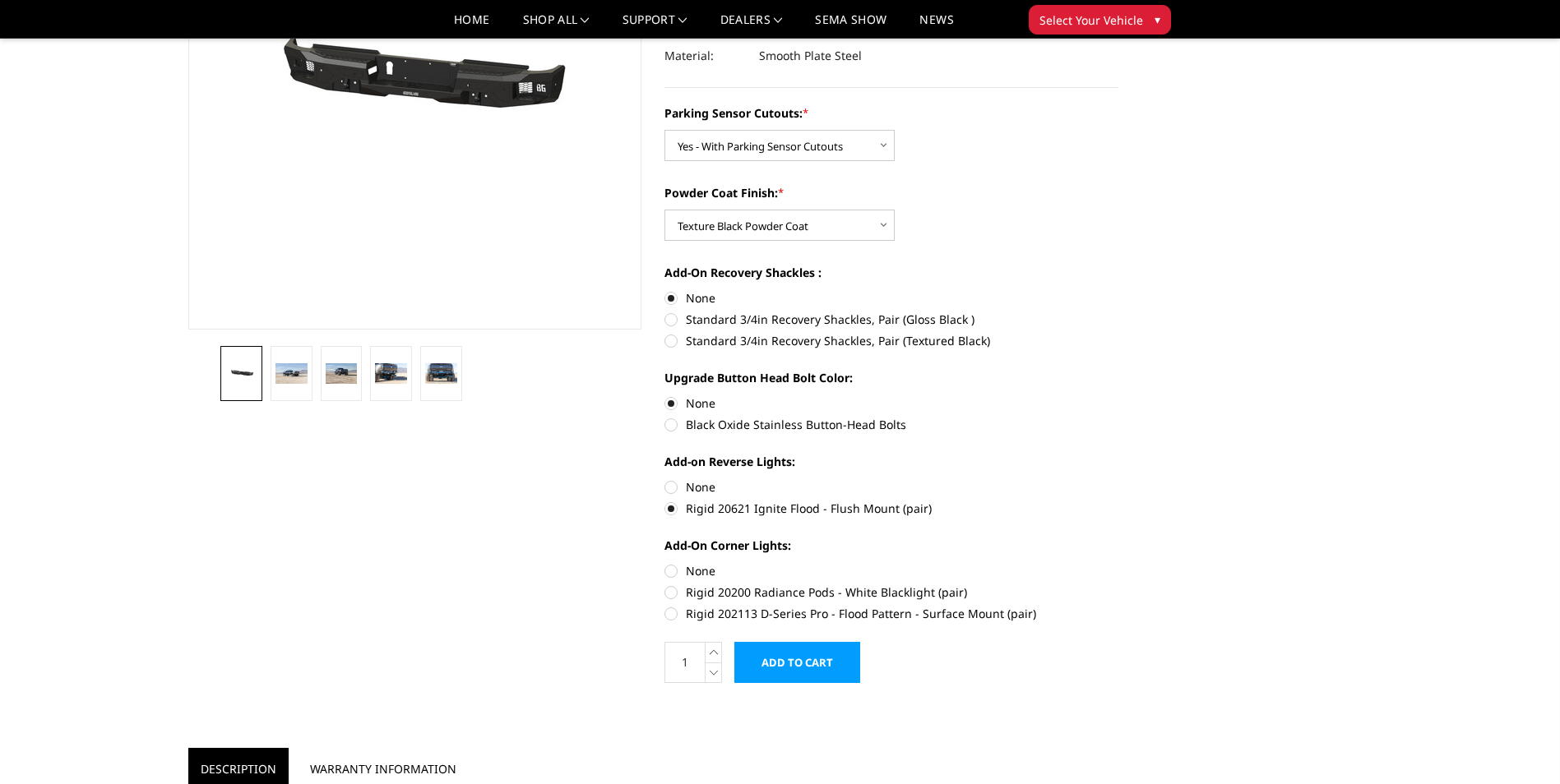
click at [673, 615] on label "Rigid 202113 D-Series Pro - Flood Pattern - Surface Mount (pair)" at bounding box center [892, 614] width 454 height 17
click at [1118, 584] on input "Rigid 202113 D-Series Pro - Flood Pattern - Surface Mount (pair)" at bounding box center [1118, 583] width 1 height 1
radio input "true"
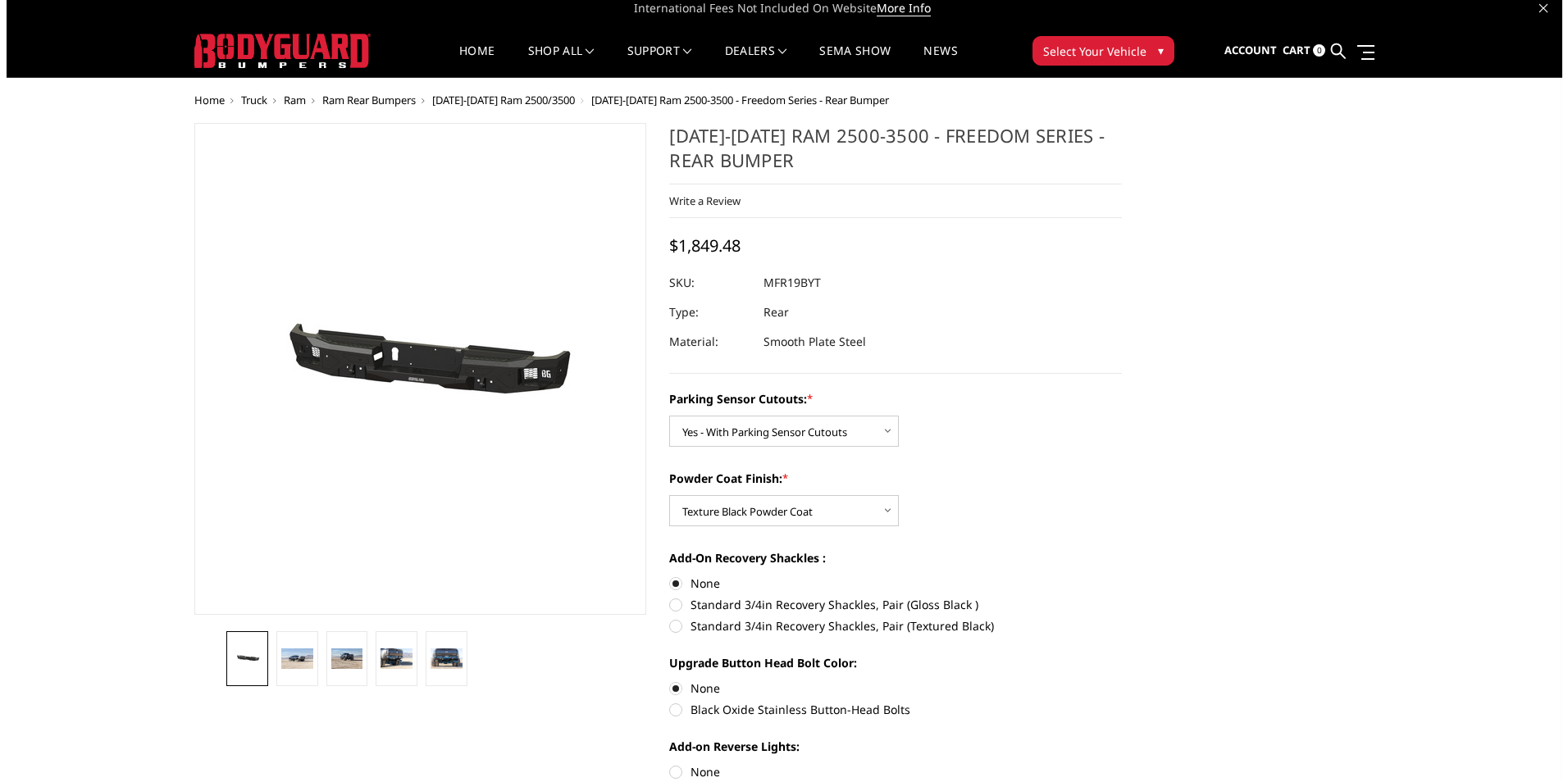
scroll to position [0, 0]
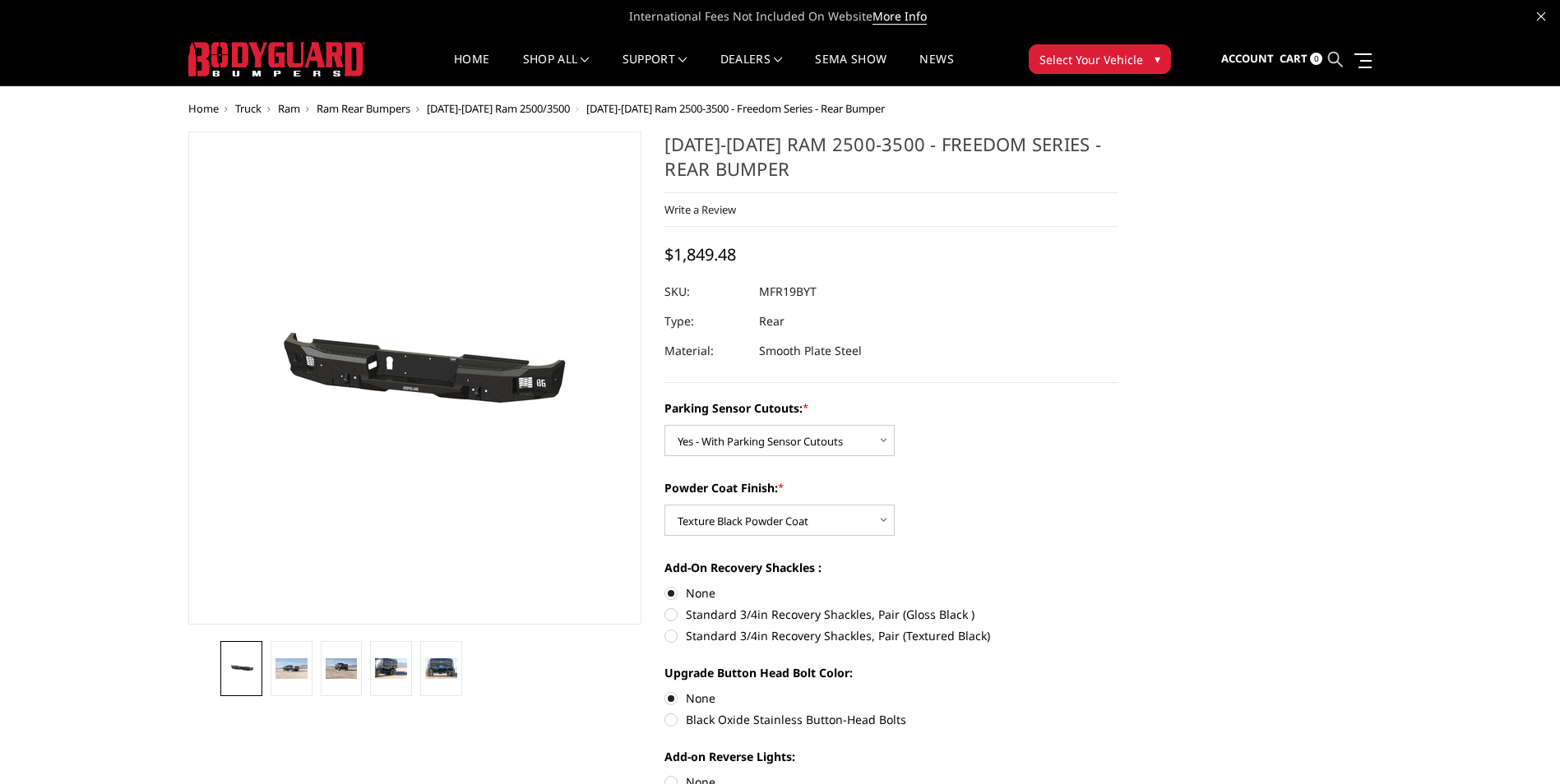
click at [1333, 57] on icon at bounding box center [1335, 59] width 15 height 15
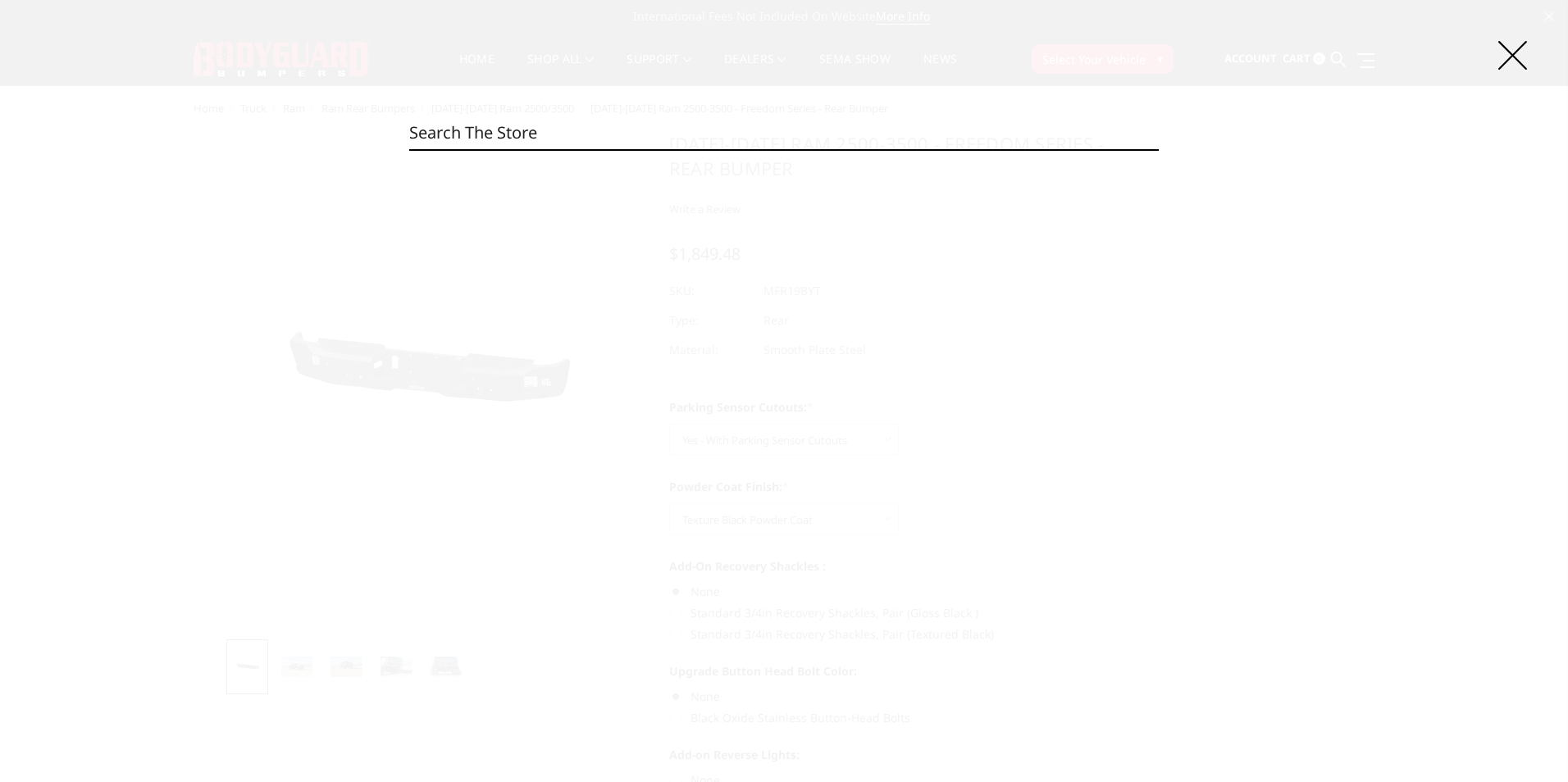
click at [447, 140] on input "Search" at bounding box center [784, 133] width 749 height 33
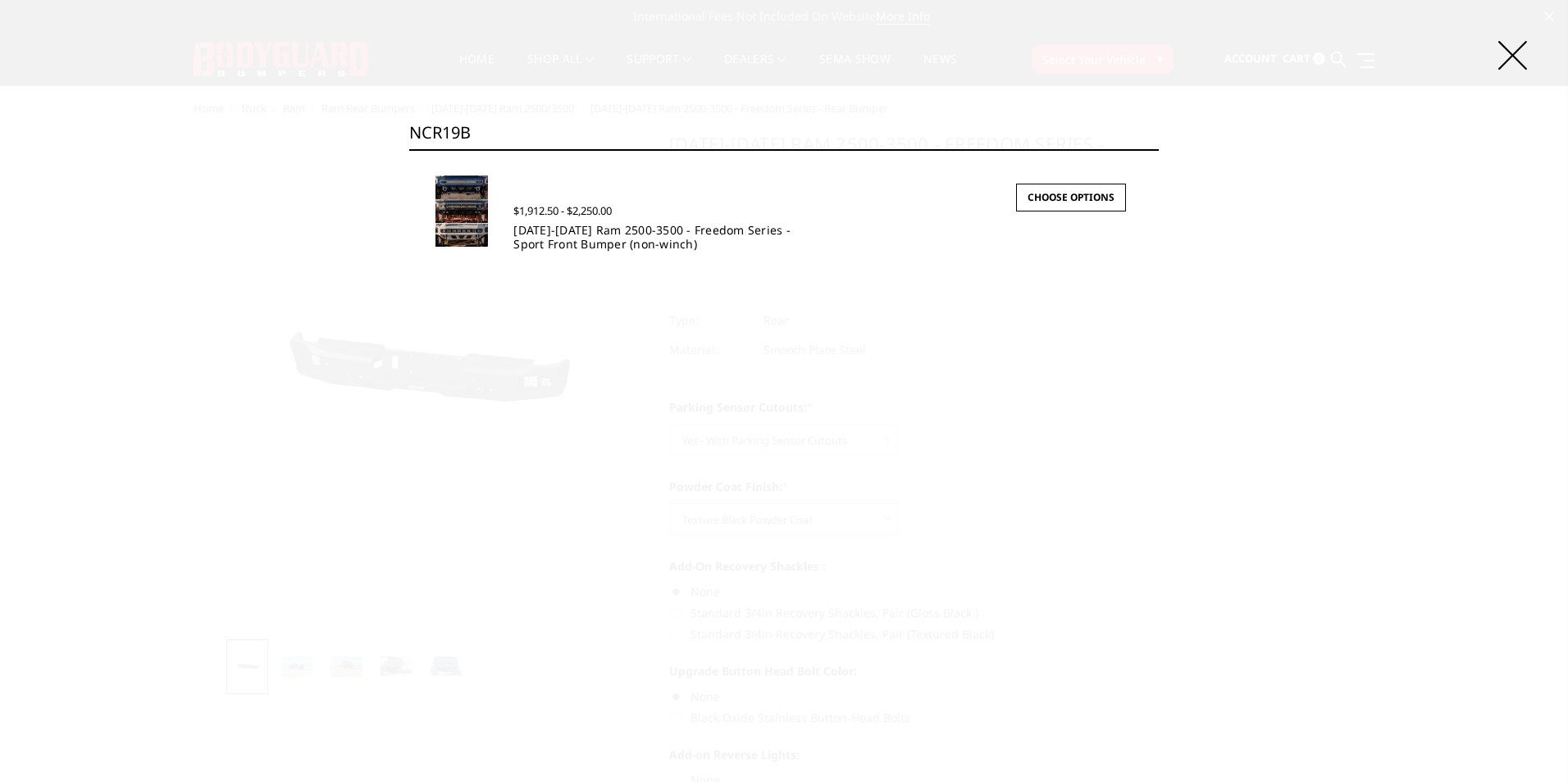
type input "NCR19B"
click at [604, 232] on link "[DATE]-[DATE] Ram 2500-3500 - Freedom Series - Sport Front Bumper (non-winch)" at bounding box center [652, 236] width 277 height 29
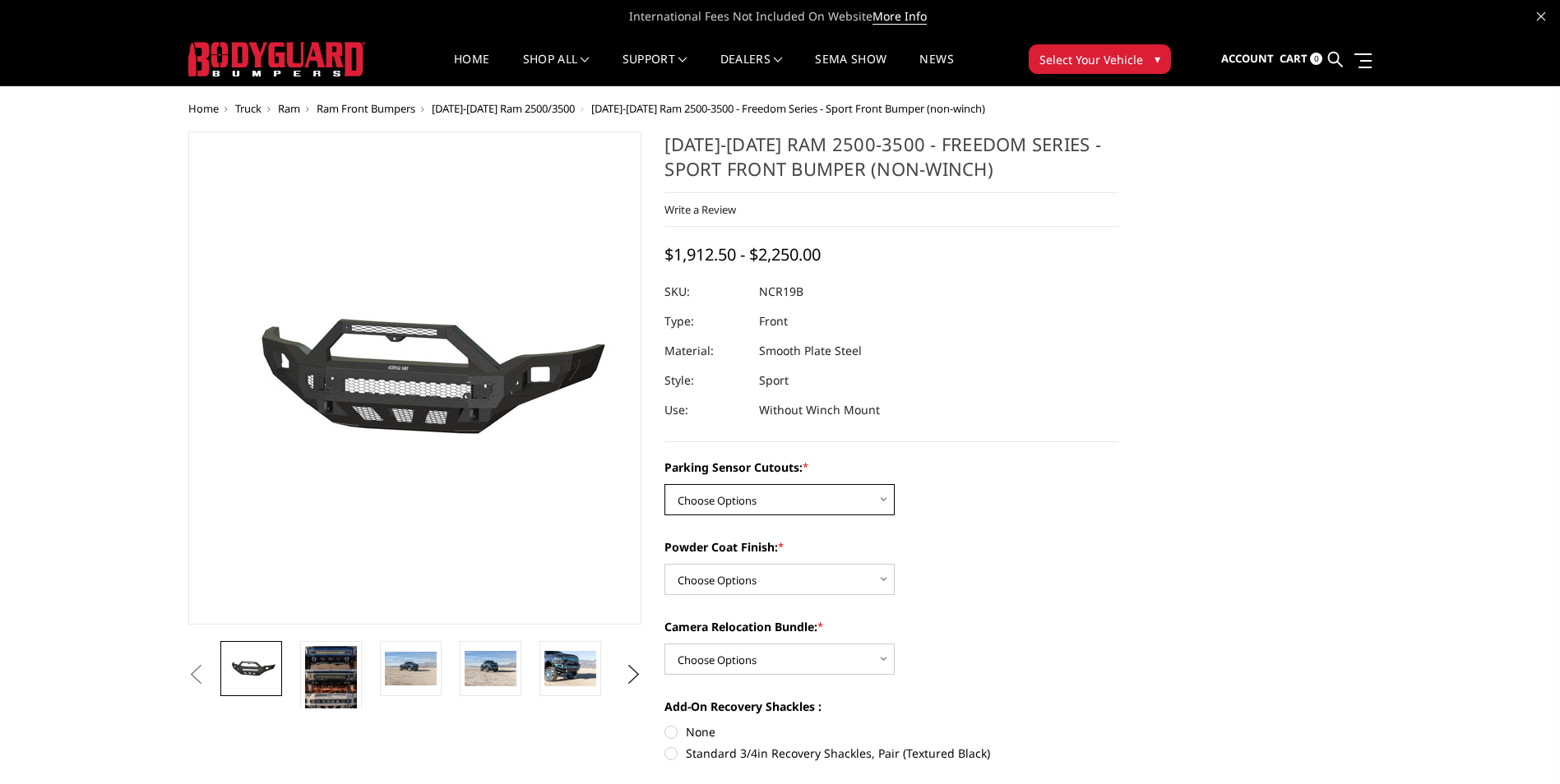
click at [706, 502] on select "Choose Options No - Without Parking Sensor Cutouts Yes - With Parking Sensor Cu…" at bounding box center [780, 499] width 230 height 31
select select "2713"
click at [665, 484] on select "Choose Options No - Without Parking Sensor Cutouts Yes - With Parking Sensor Cu…" at bounding box center [780, 499] width 230 height 31
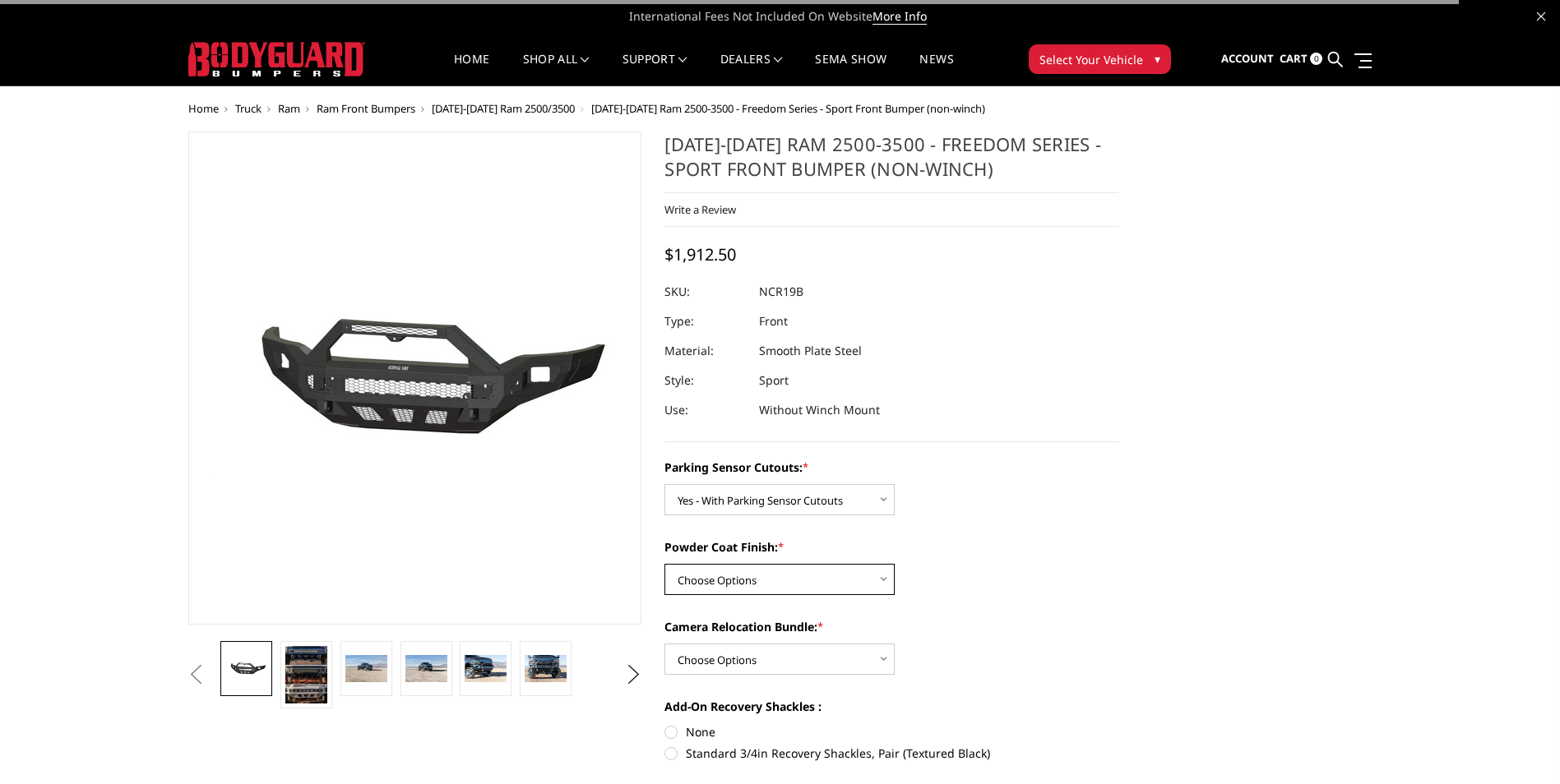
click at [722, 582] on select "Choose Options Bare Metal Texture Black Powder Coat" at bounding box center [780, 580] width 230 height 31
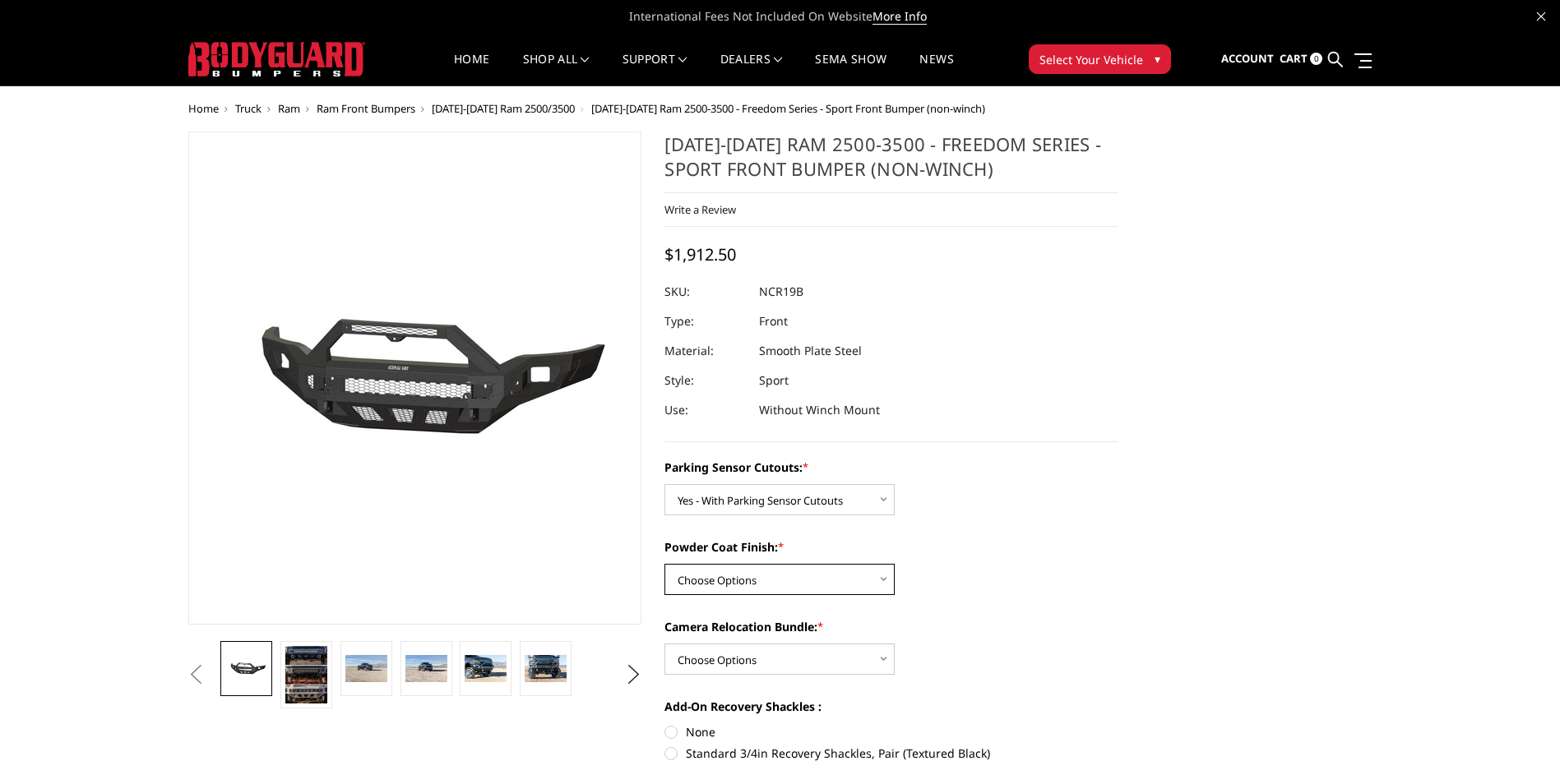
select select "2715"
click at [665, 564] on select "Choose Options Bare Metal Texture Black Powder Coat" at bounding box center [780, 580] width 230 height 31
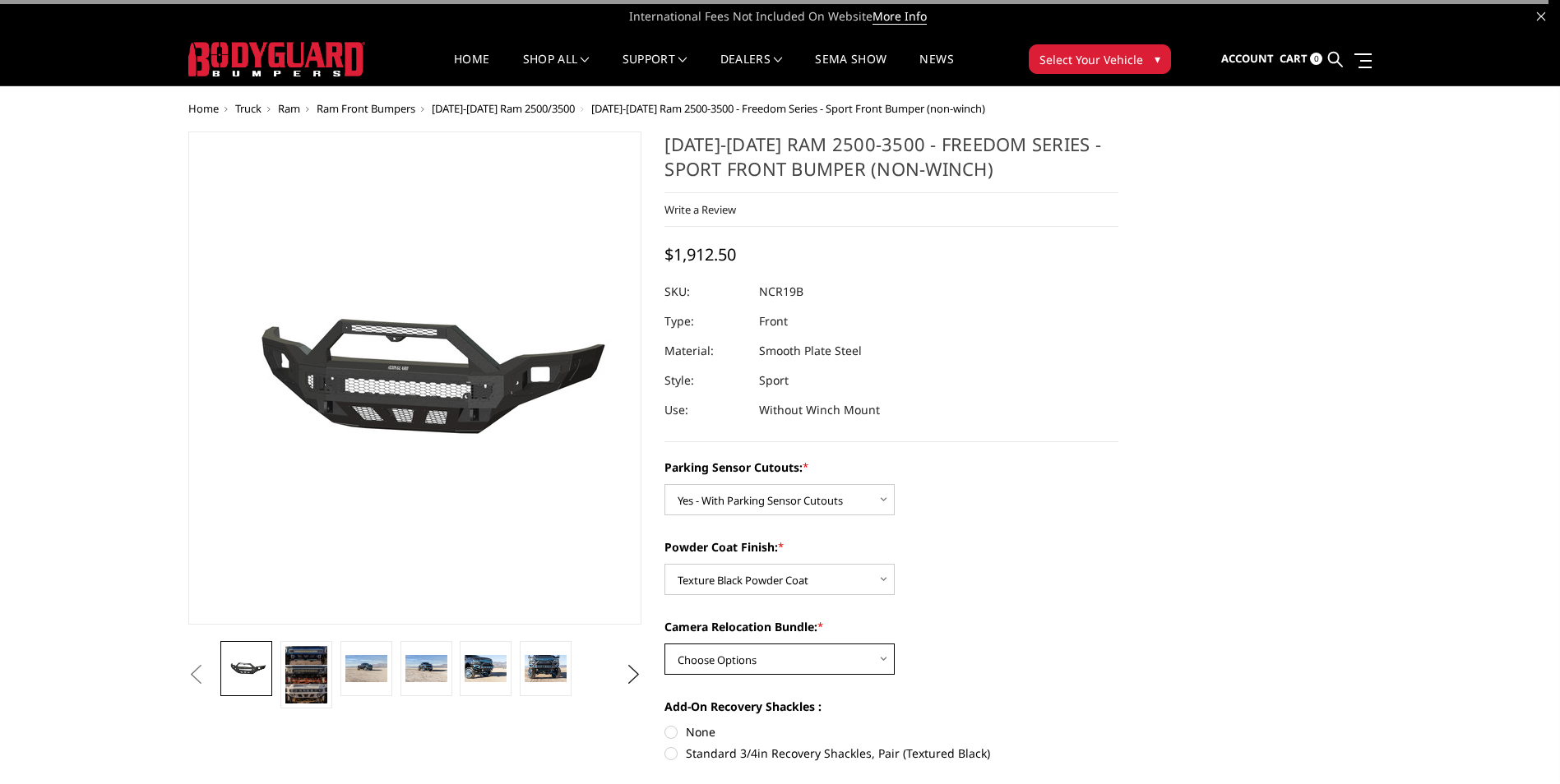
click at [757, 669] on select "Choose Options WITH Camera Relocation Bundle WITHOUT Camera Relocation Bundle" at bounding box center [780, 659] width 230 height 31
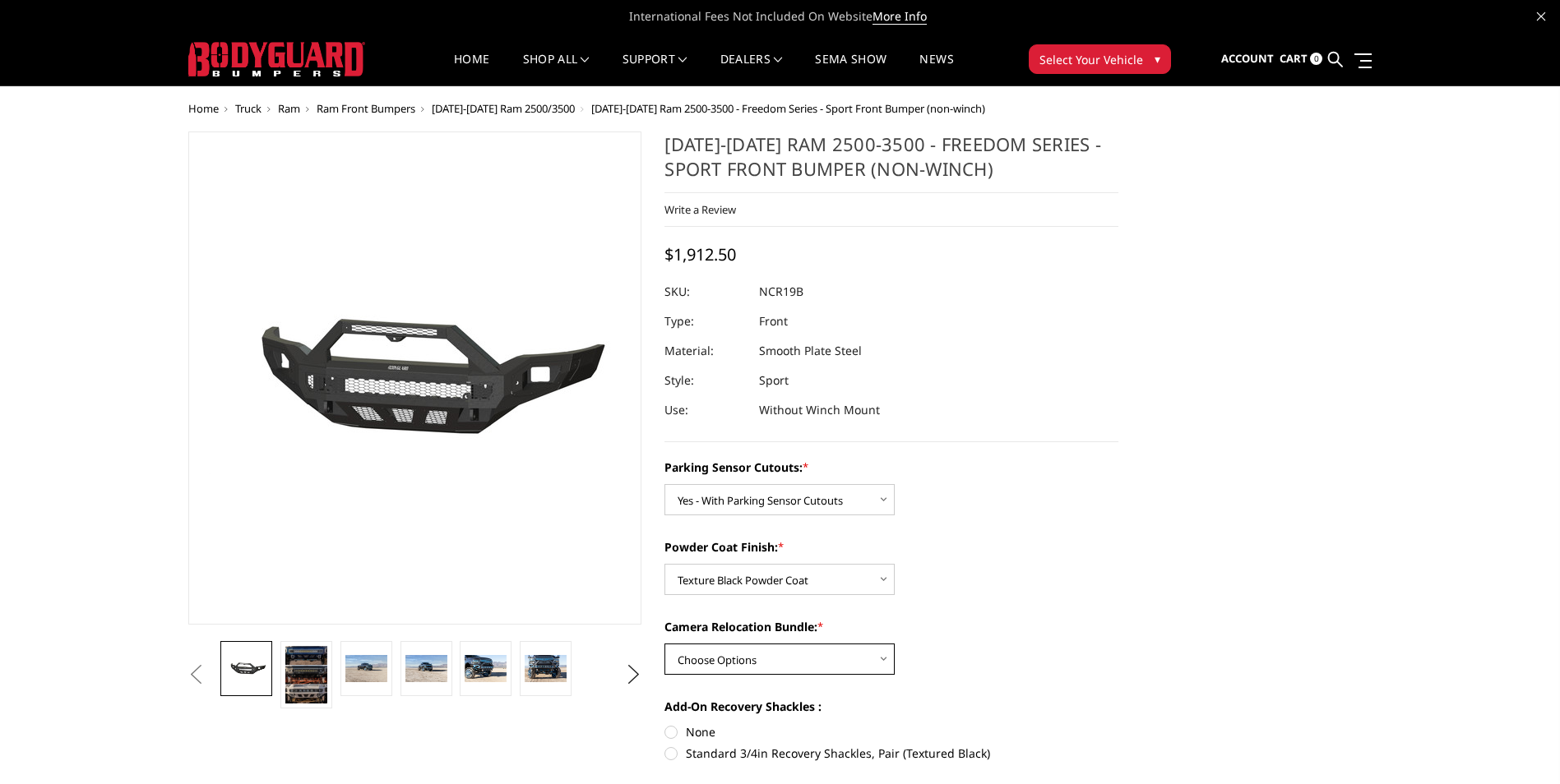
select select "2717"
click at [665, 644] on select "Choose Options WITH Camera Relocation Bundle WITHOUT Camera Relocation Bundle" at bounding box center [780, 659] width 230 height 31
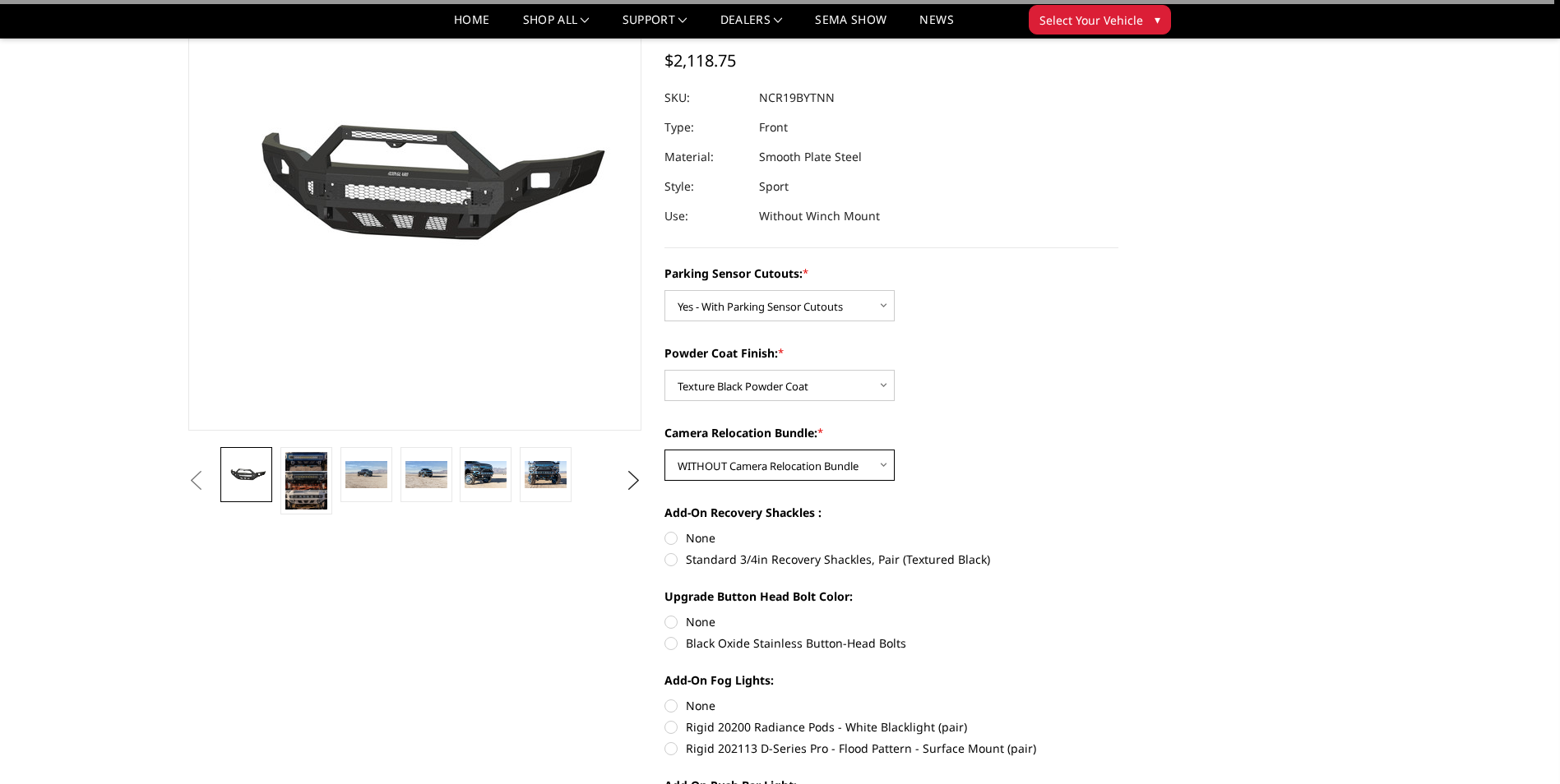
scroll to position [164, 0]
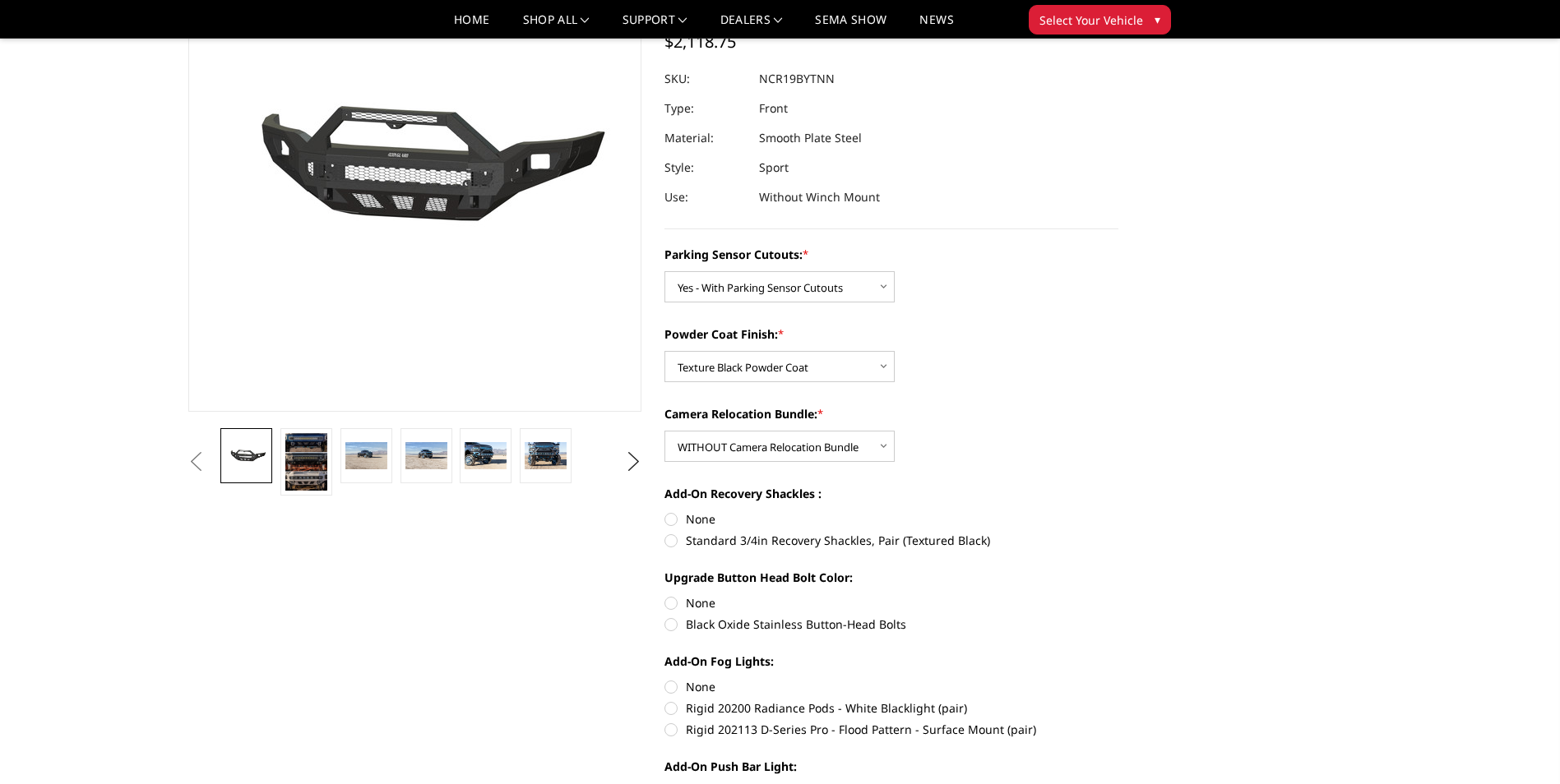
click at [661, 521] on section "[DATE]-[DATE] Ram 2500-3500 - Freedom Series - Sport Front Bumper (non-winch) W…" at bounding box center [891, 451] width 477 height 1065
click at [667, 518] on label "None" at bounding box center [892, 519] width 454 height 17
click at [665, 511] on input "None" at bounding box center [665, 511] width 1 height 1
radio input "true"
click at [668, 601] on label "None" at bounding box center [892, 603] width 454 height 17
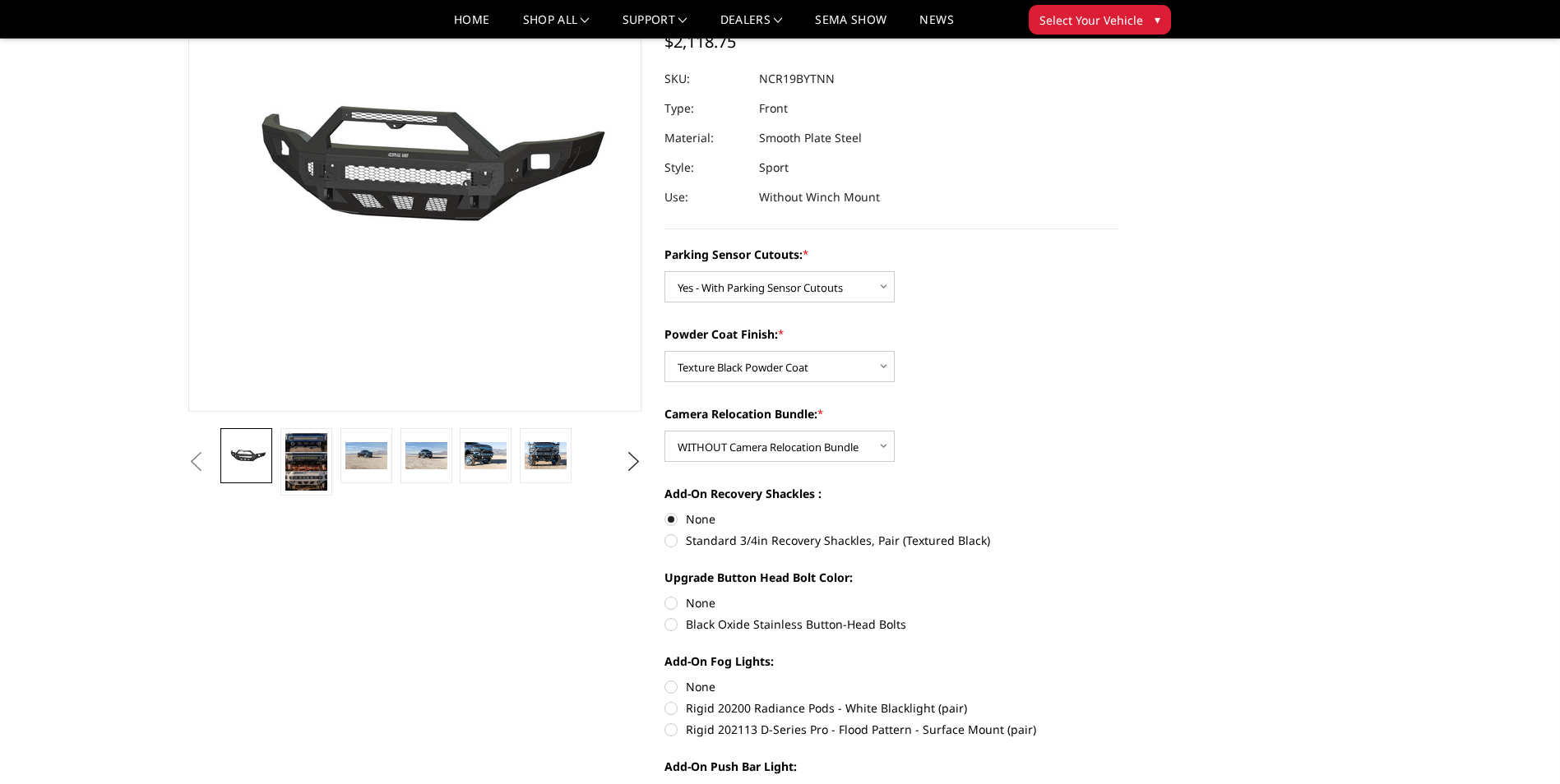
click at [665, 595] on input "None" at bounding box center [665, 594] width 1 height 1
radio input "true"
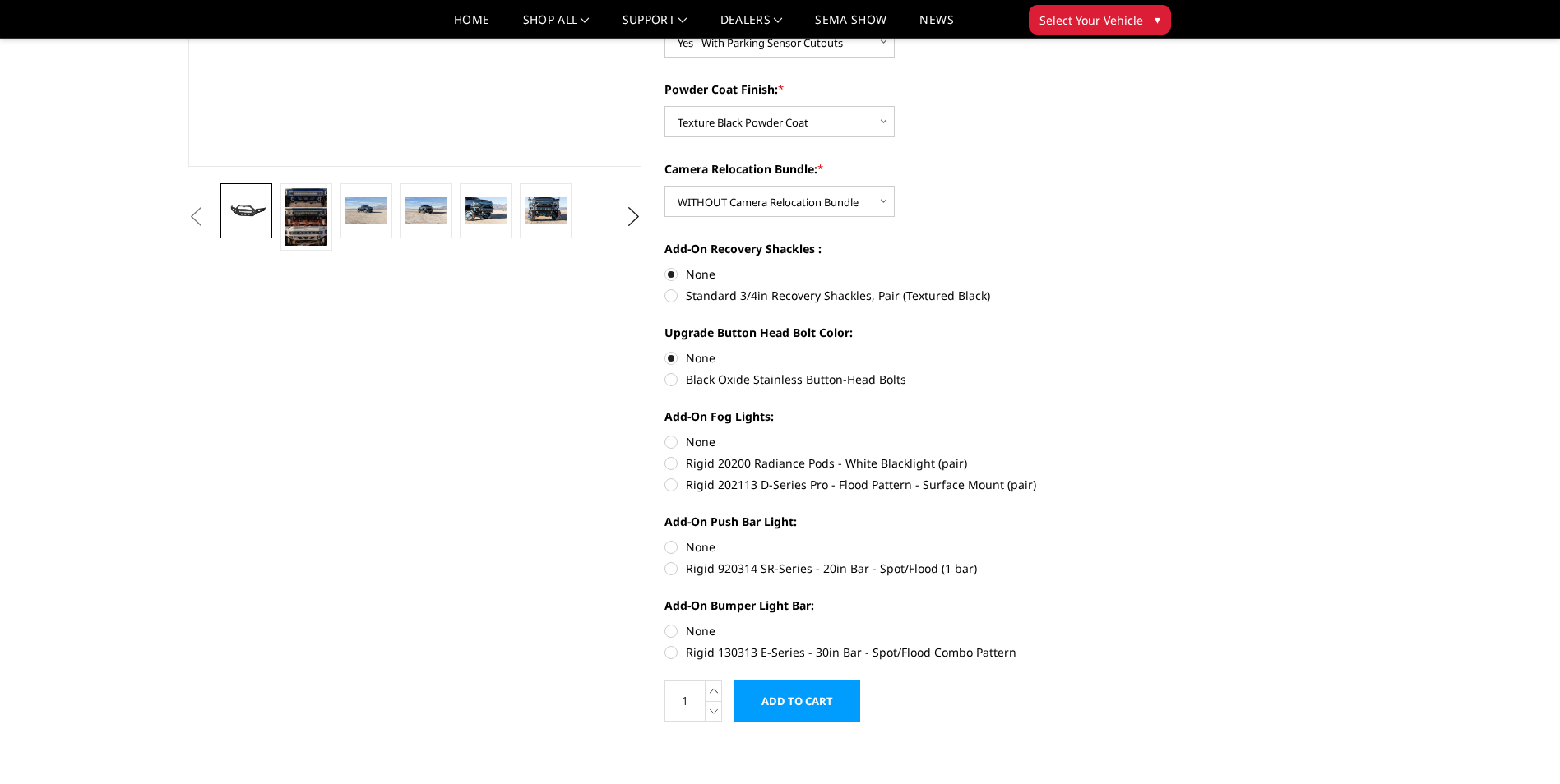
scroll to position [411, 0]
click at [668, 466] on label "Rigid 20200 Radiance Pods - White Blacklight (pair)" at bounding box center [892, 461] width 454 height 17
click at [1118, 433] on input "Rigid 20200 Radiance Pods - White Blacklight (pair)" at bounding box center [1118, 432] width 1 height 1
radio input "true"
click at [666, 568] on label "Rigid 920314 SR-Series - 20in Bar - Spot/Flood (1 bar)" at bounding box center [892, 567] width 454 height 17
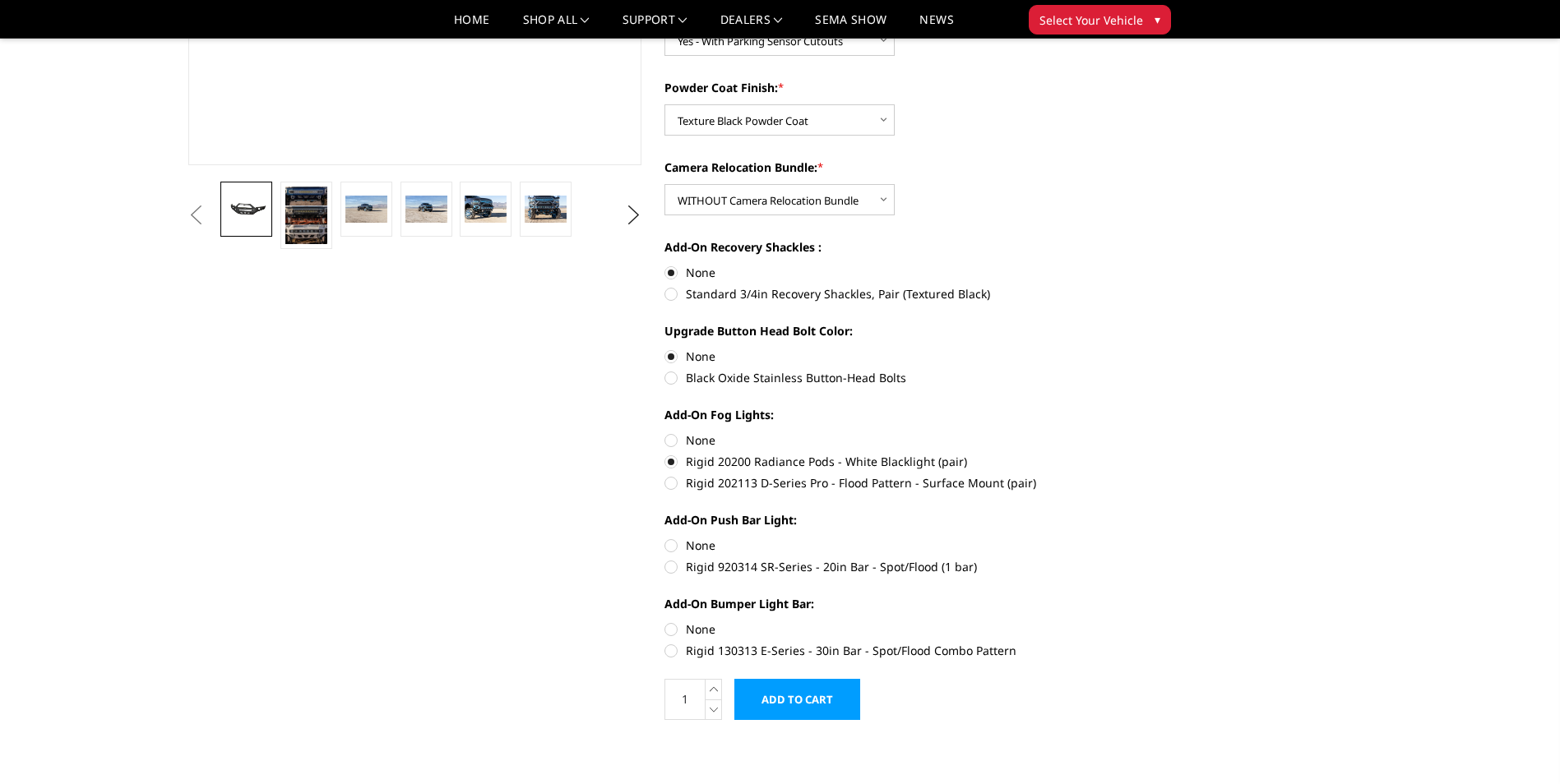
click at [1118, 537] on input "Rigid 920314 SR-Series - 20in Bar - Spot/Flood (1 bar)" at bounding box center [1118, 537] width 1 height 1
radio input "true"
click at [671, 649] on label "Rigid 130313 E-Series - 30in Bar - Spot/Flood Combo Pattern" at bounding box center [892, 651] width 454 height 17
click at [1118, 621] on input "Rigid 130313 E-Series - 30in Bar - Spot/Flood Combo Pattern" at bounding box center [1118, 620] width 1 height 1
radio input "true"
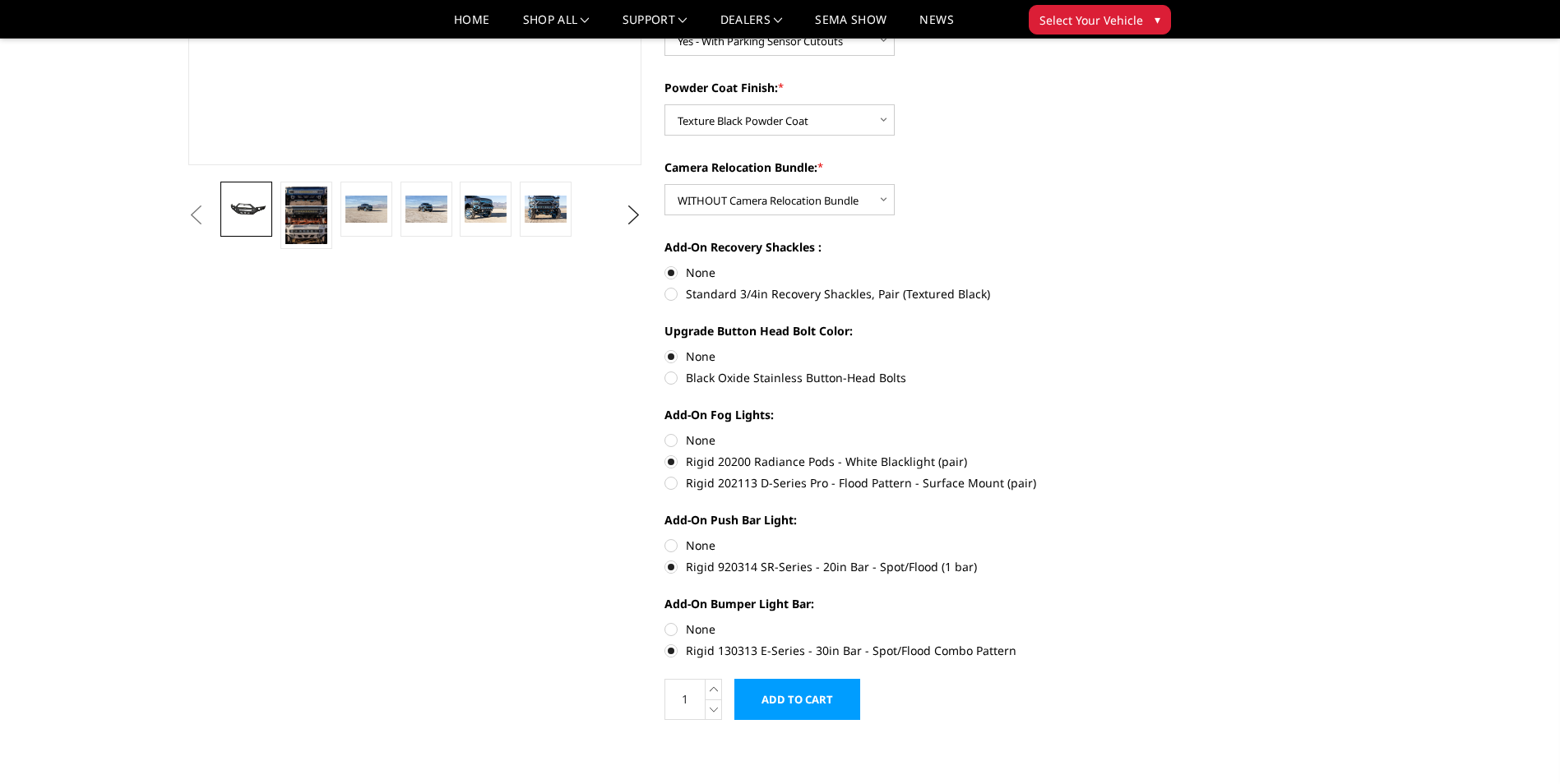
scroll to position [82, 0]
